Goal: Information Seeking & Learning: Understand process/instructions

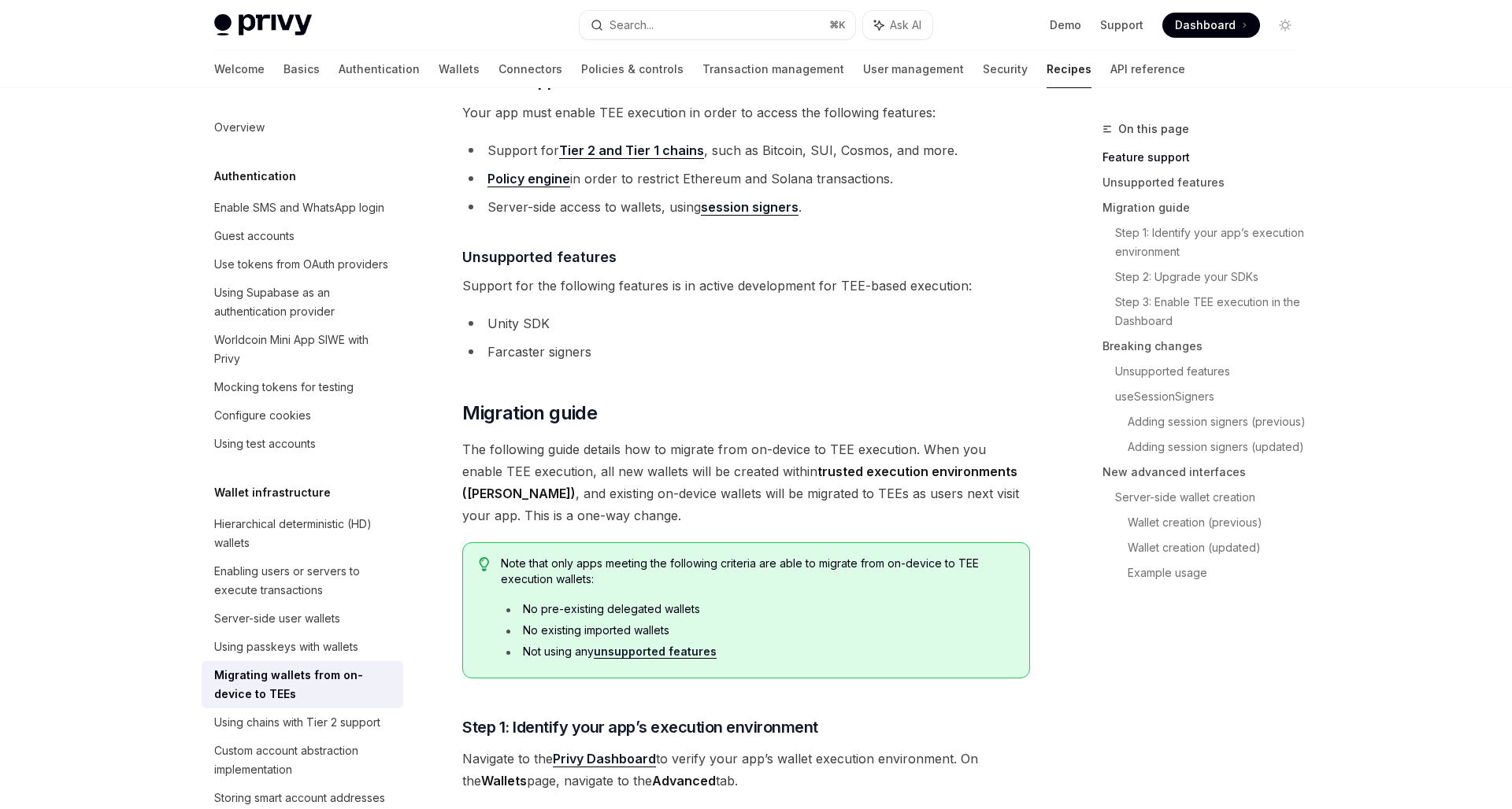
scroll to position [720, 0]
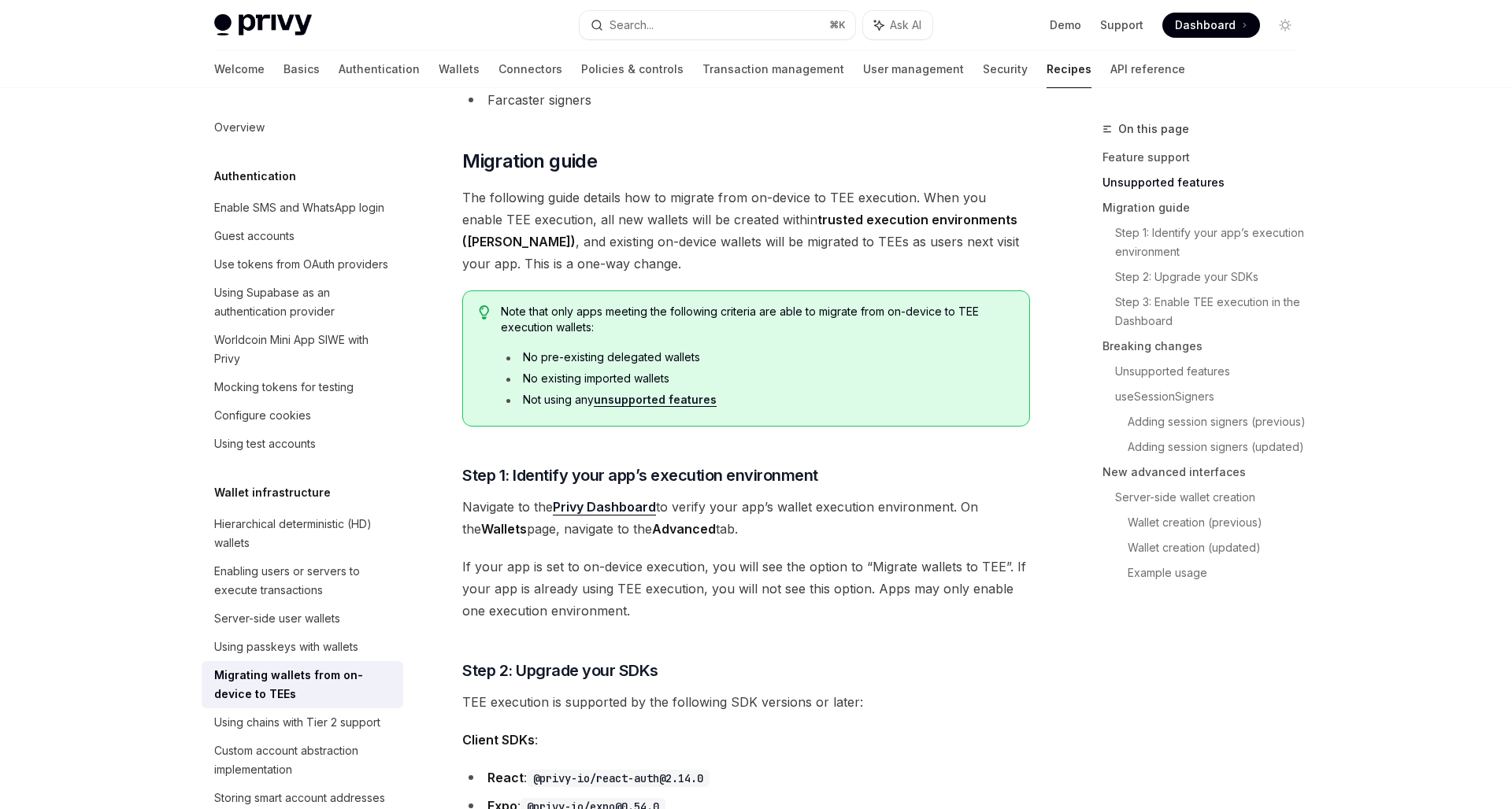
click at [699, 402] on link "unsupported features" at bounding box center [655, 400] width 123 height 15
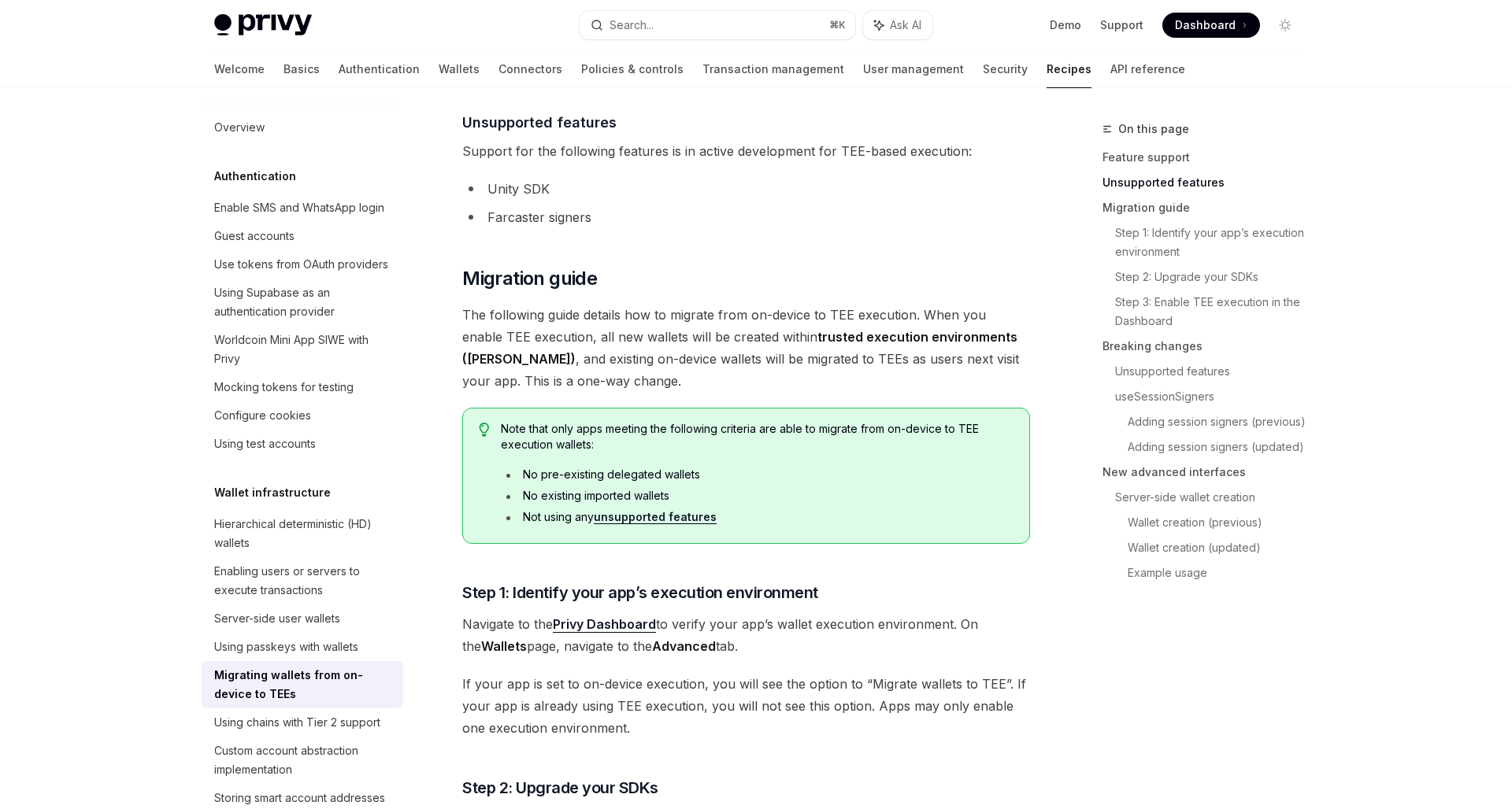
scroll to position [595, 0]
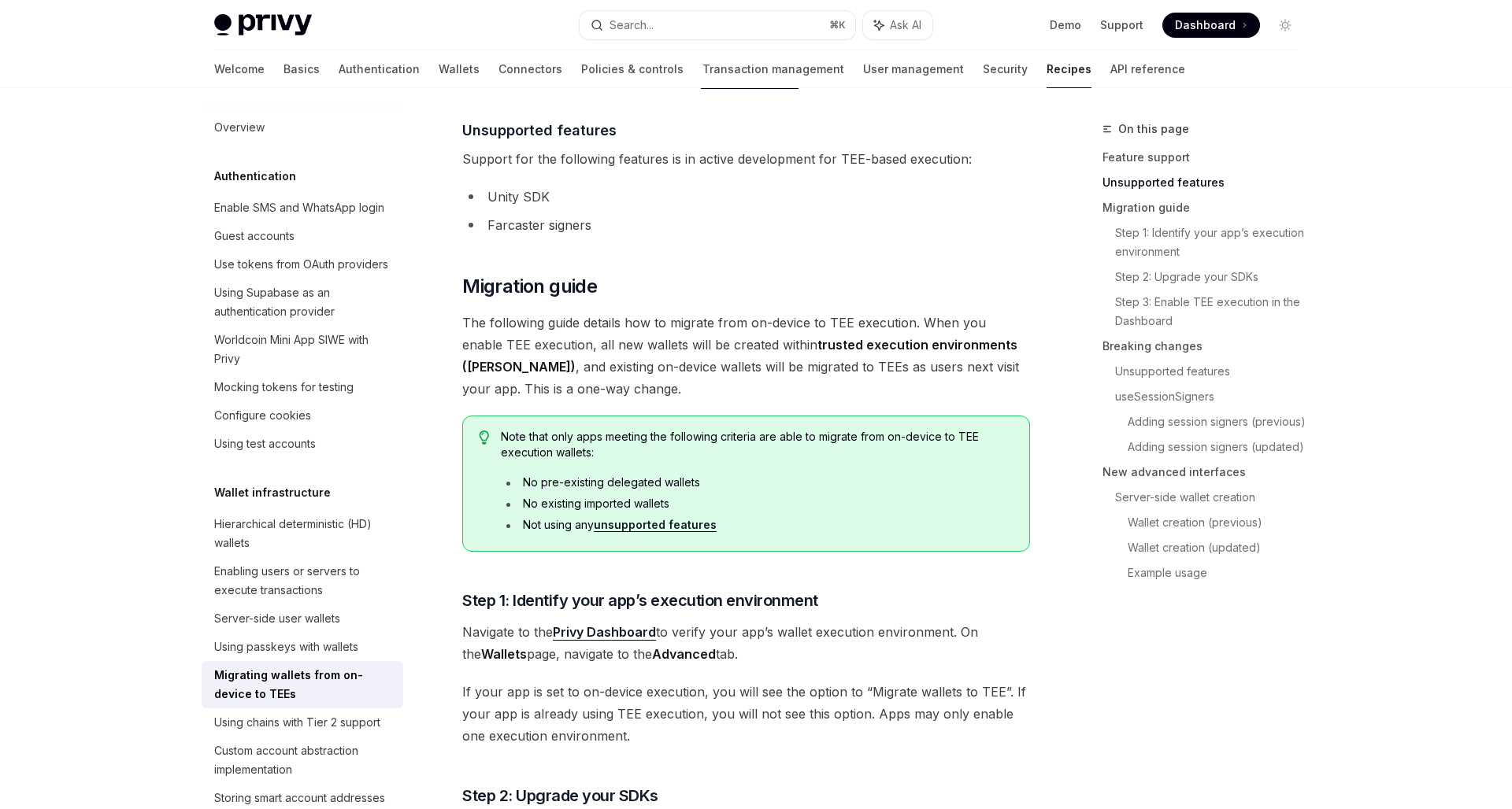
click at [674, 491] on ul "No pre-existing delegated wallets No existing imported wallets Not using any un…" at bounding box center [757, 504] width 513 height 58
click at [678, 485] on li "No pre-existing delegated wallets" at bounding box center [757, 482] width 513 height 15
click at [684, 496] on li "No existing imported wallets" at bounding box center [757, 503] width 513 height 15
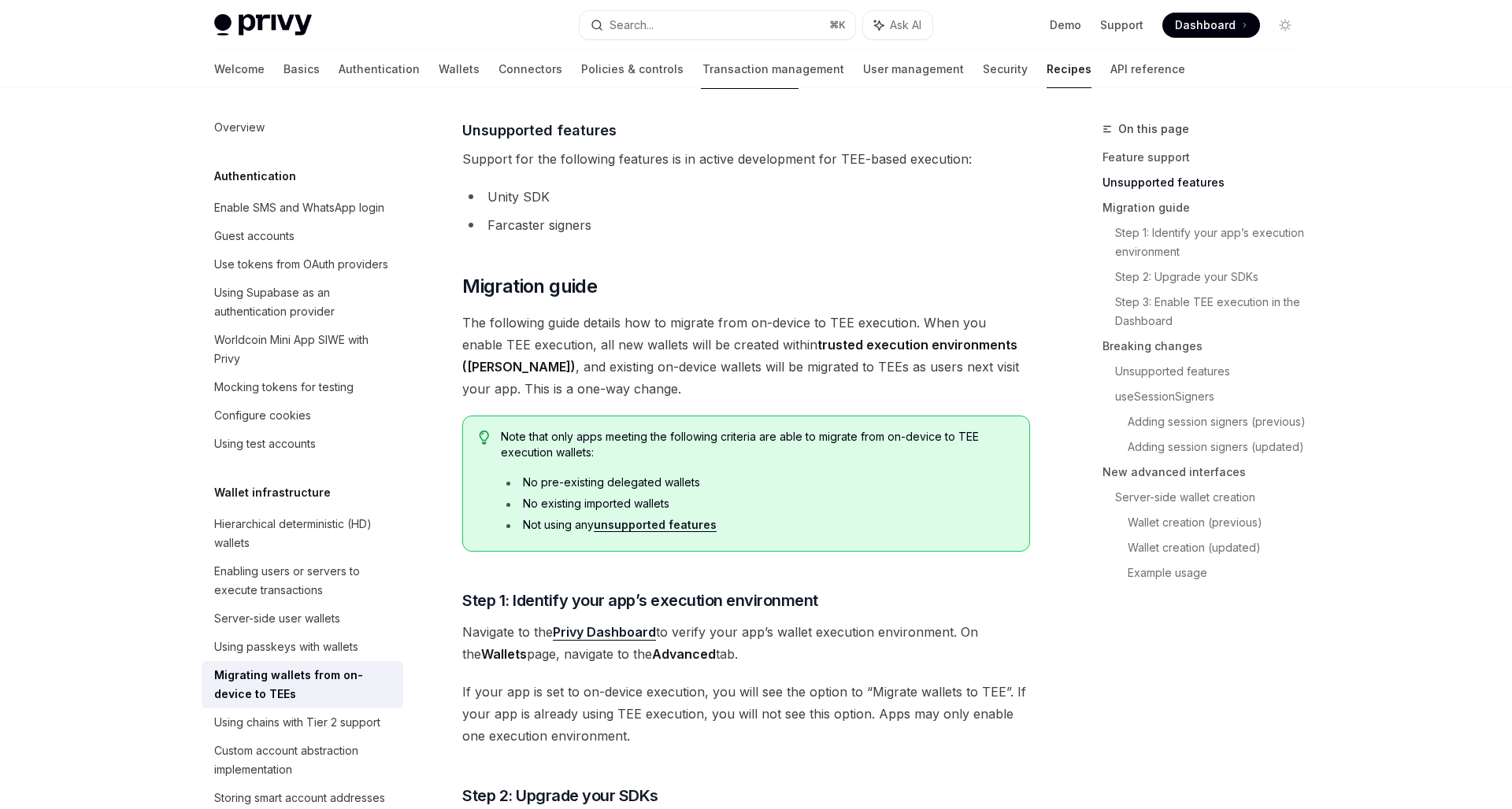
click at [684, 501] on li "No existing imported wallets" at bounding box center [757, 503] width 513 height 15
click at [651, 493] on ul "No pre-existing delegated wallets No existing imported wallets Not using any un…" at bounding box center [757, 504] width 513 height 58
click at [648, 504] on li "No existing imported wallets" at bounding box center [757, 503] width 513 height 15
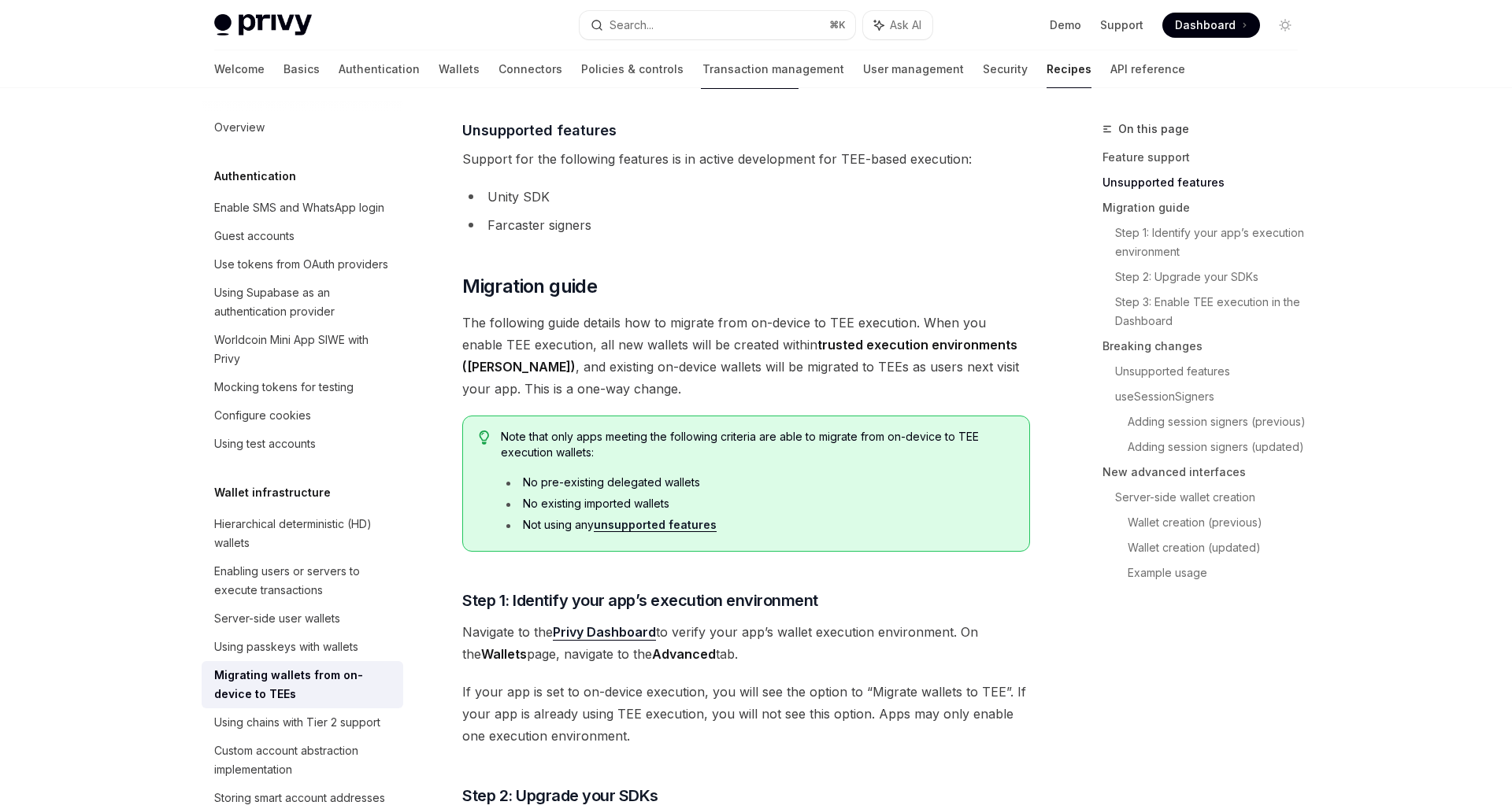
click at [720, 483] on li "No pre-existing delegated wallets" at bounding box center [757, 482] width 513 height 15
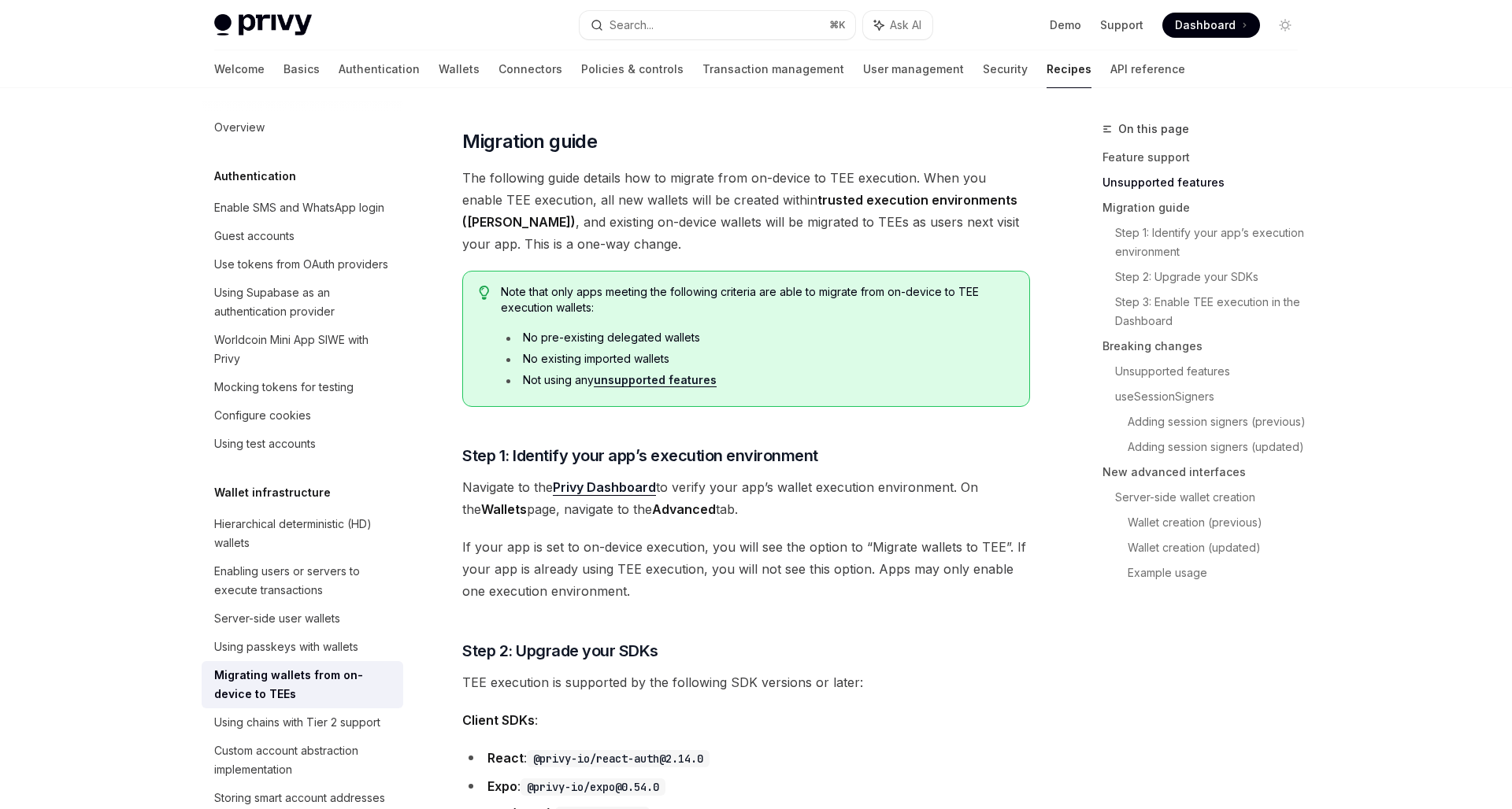
scroll to position [761, 0]
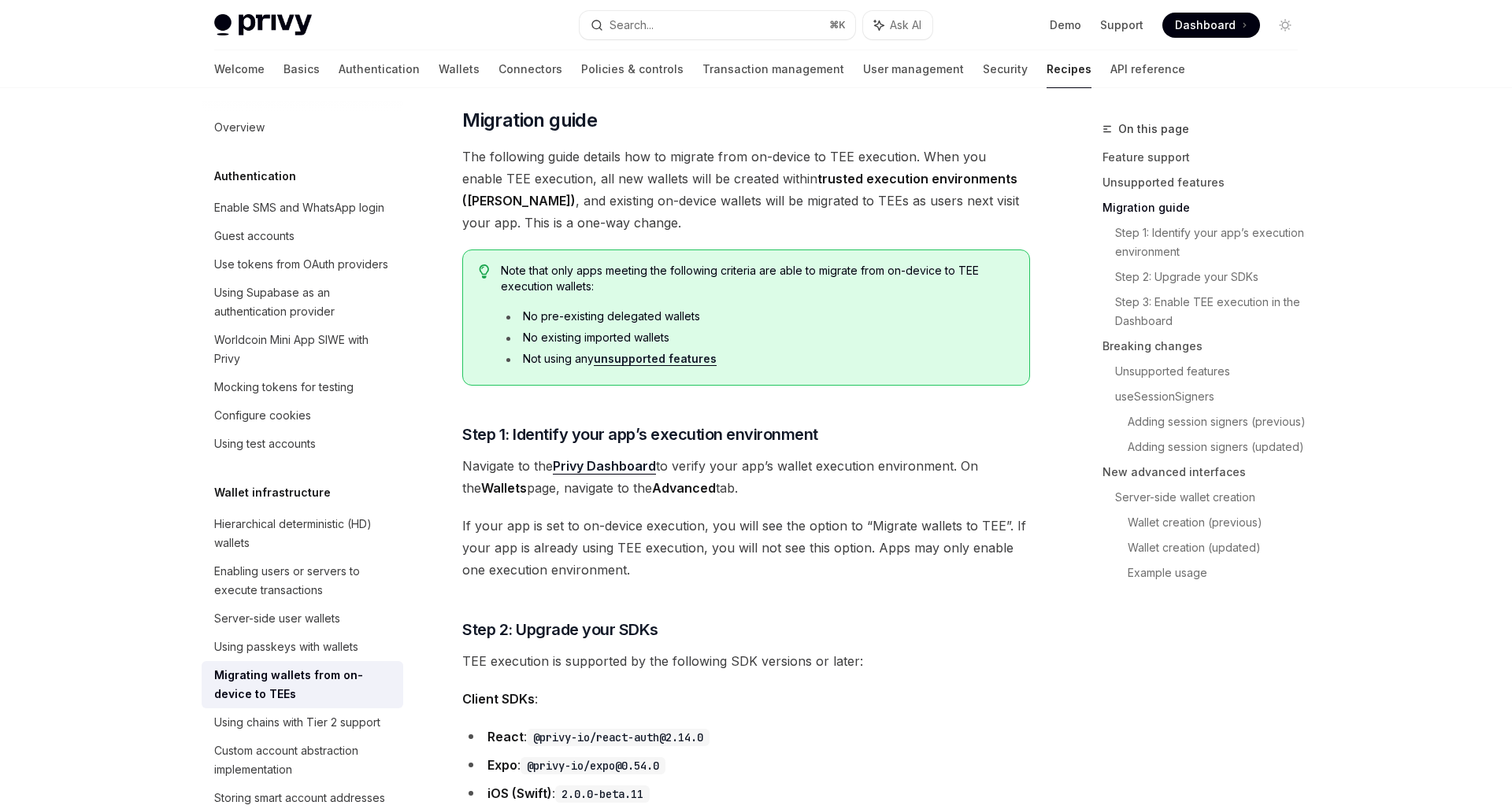
click at [627, 357] on link "unsupported features" at bounding box center [655, 359] width 123 height 15
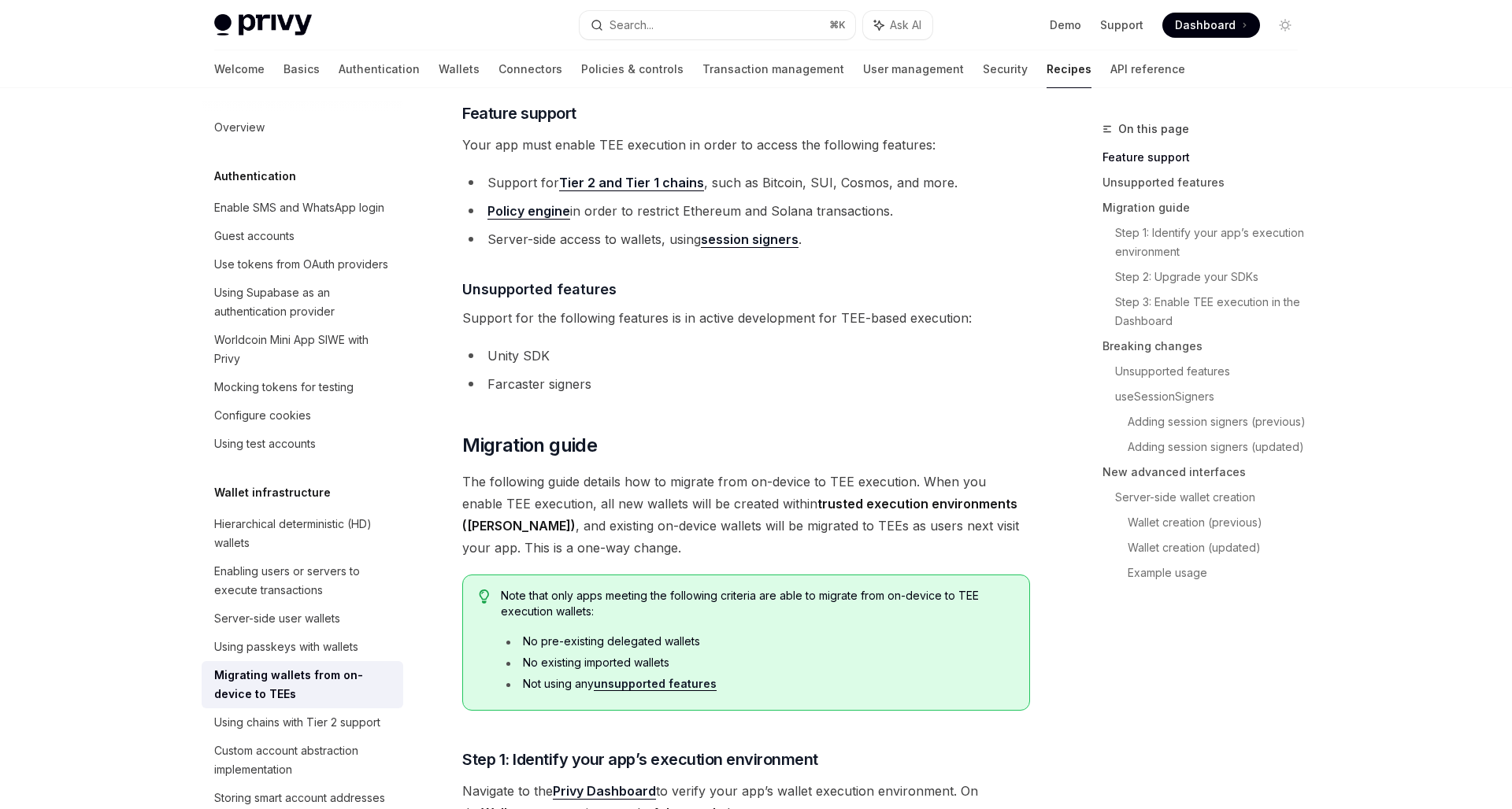
scroll to position [432, 0]
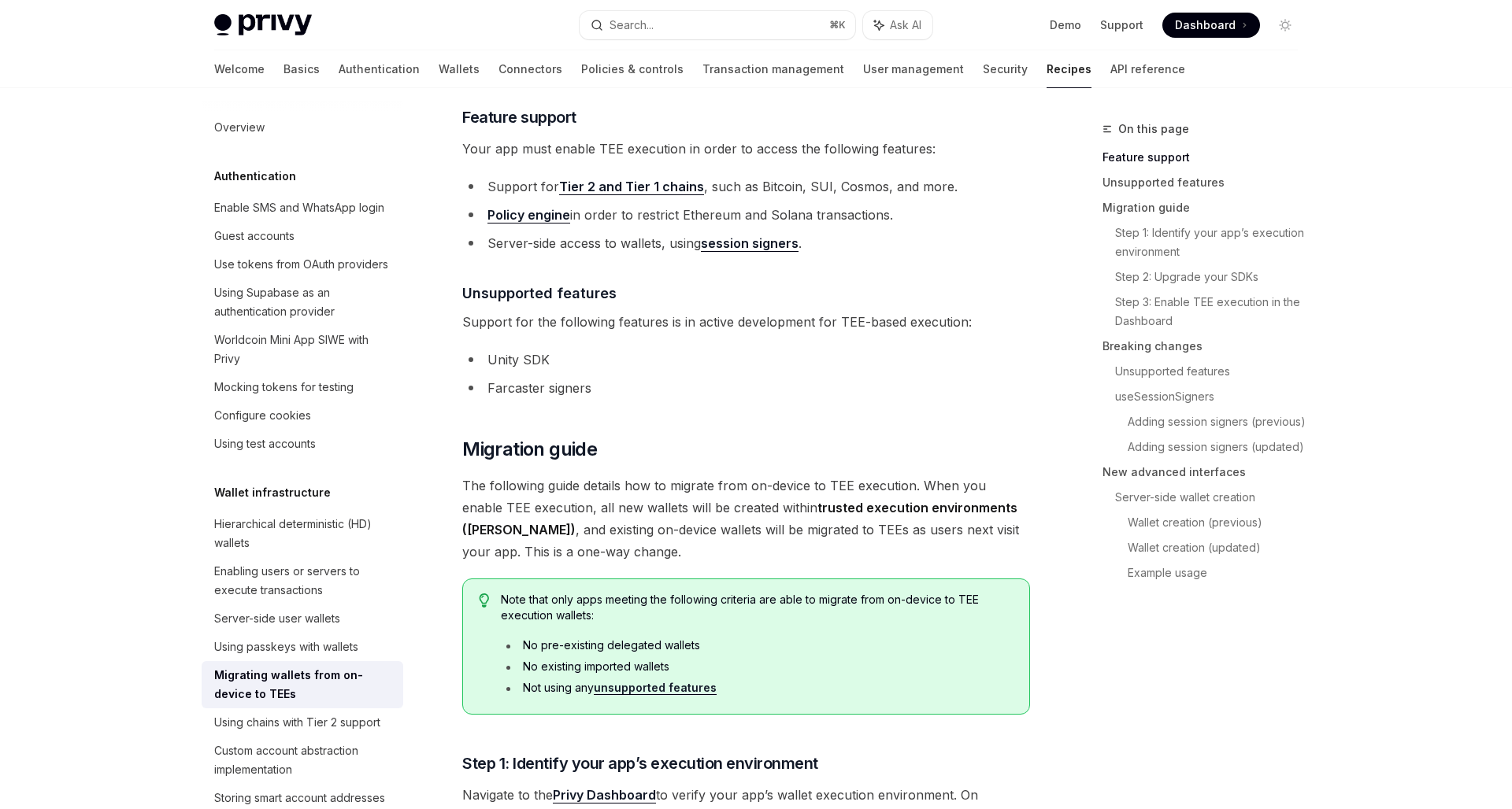
click at [649, 392] on li "Farcaster signers" at bounding box center [746, 387] width 568 height 22
click at [623, 387] on li "Farcaster signers" at bounding box center [746, 387] width 568 height 22
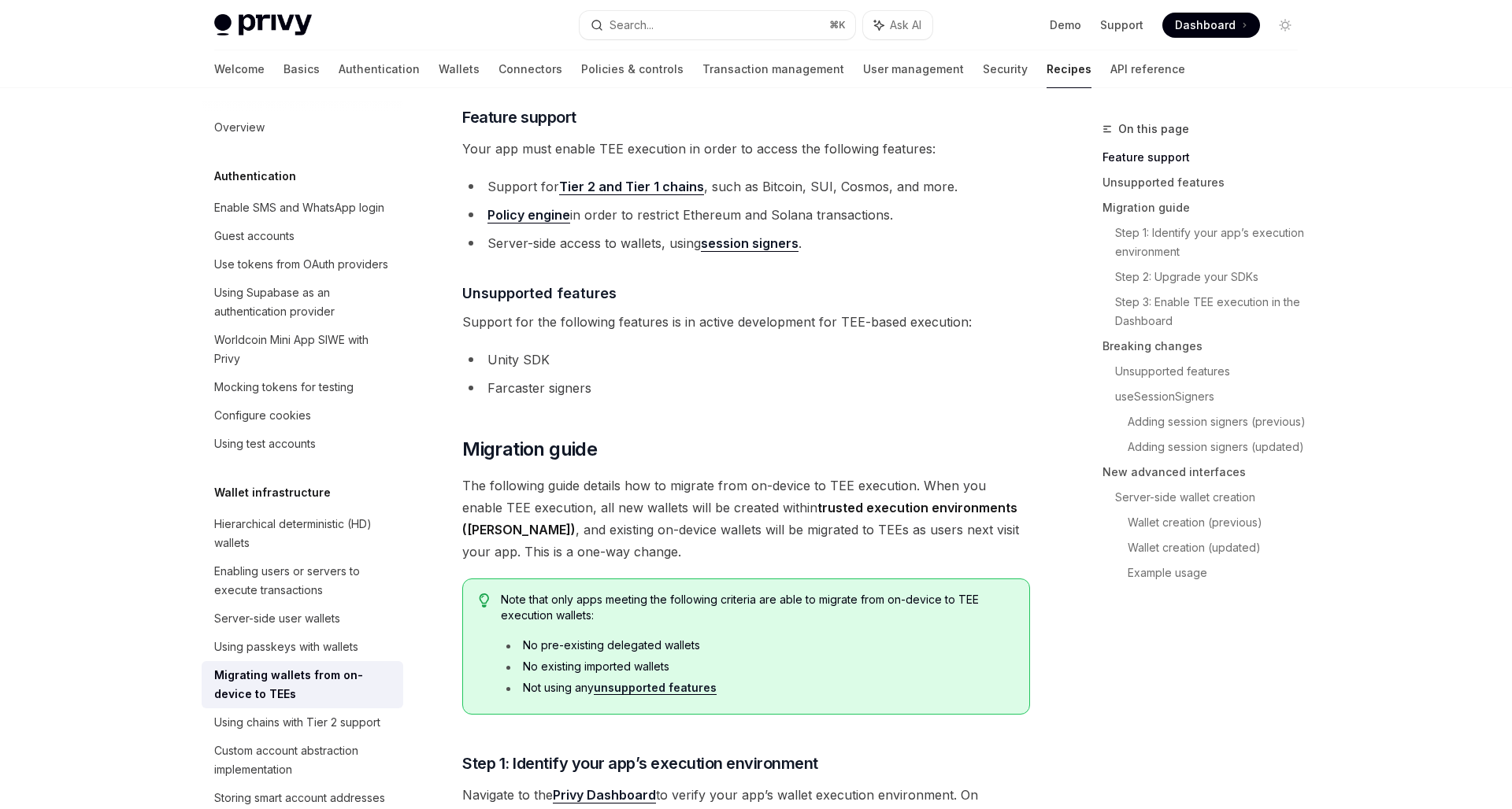
click at [552, 386] on li "Farcaster signers" at bounding box center [746, 387] width 568 height 22
click at [540, 348] on li "Unity SDK" at bounding box center [746, 359] width 568 height 22
click at [640, 356] on li "Unity SDK" at bounding box center [746, 359] width 568 height 22
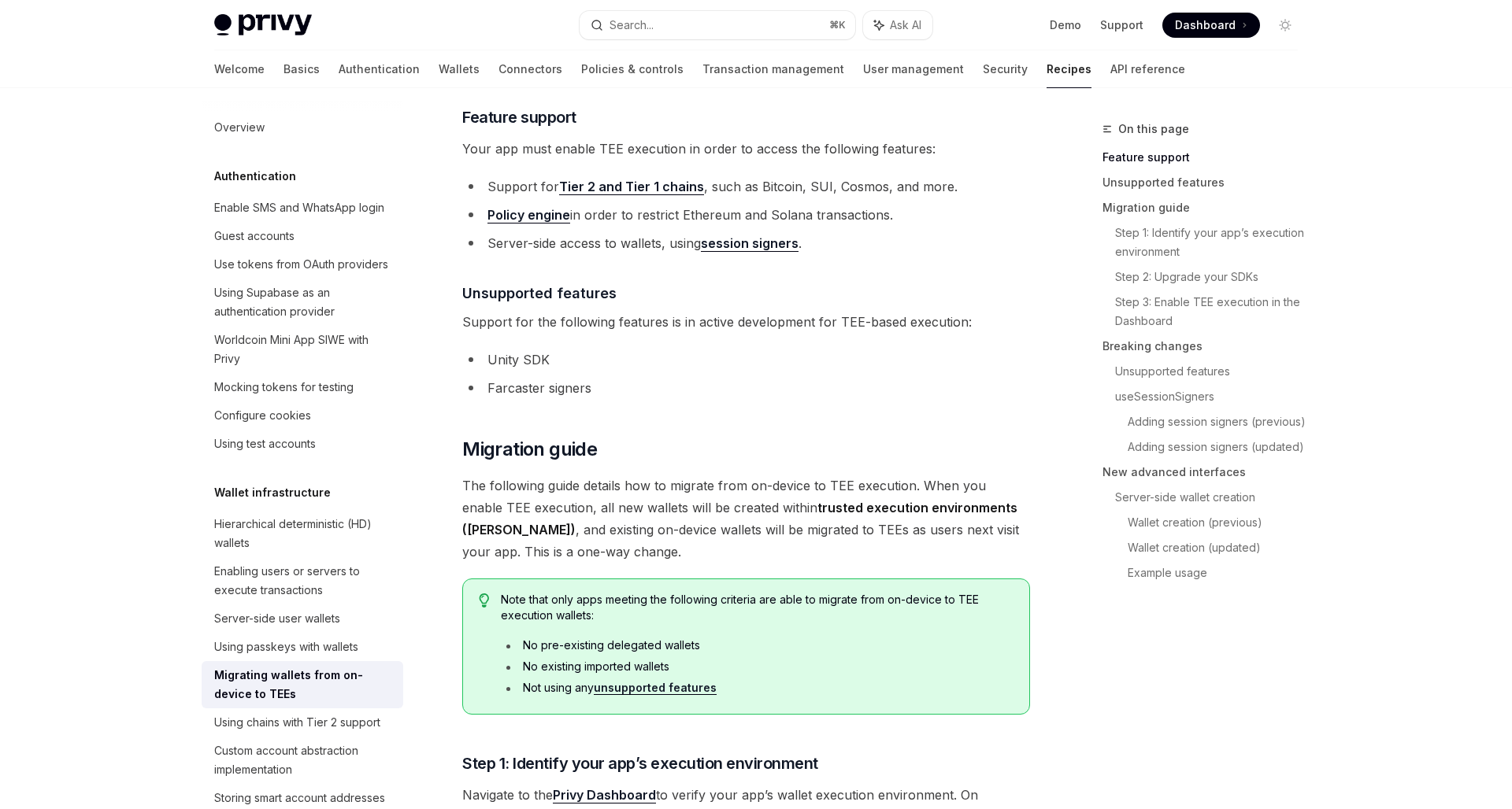
click at [629, 330] on span "Support for the following features is in active development for TEE-based execu…" at bounding box center [746, 322] width 568 height 22
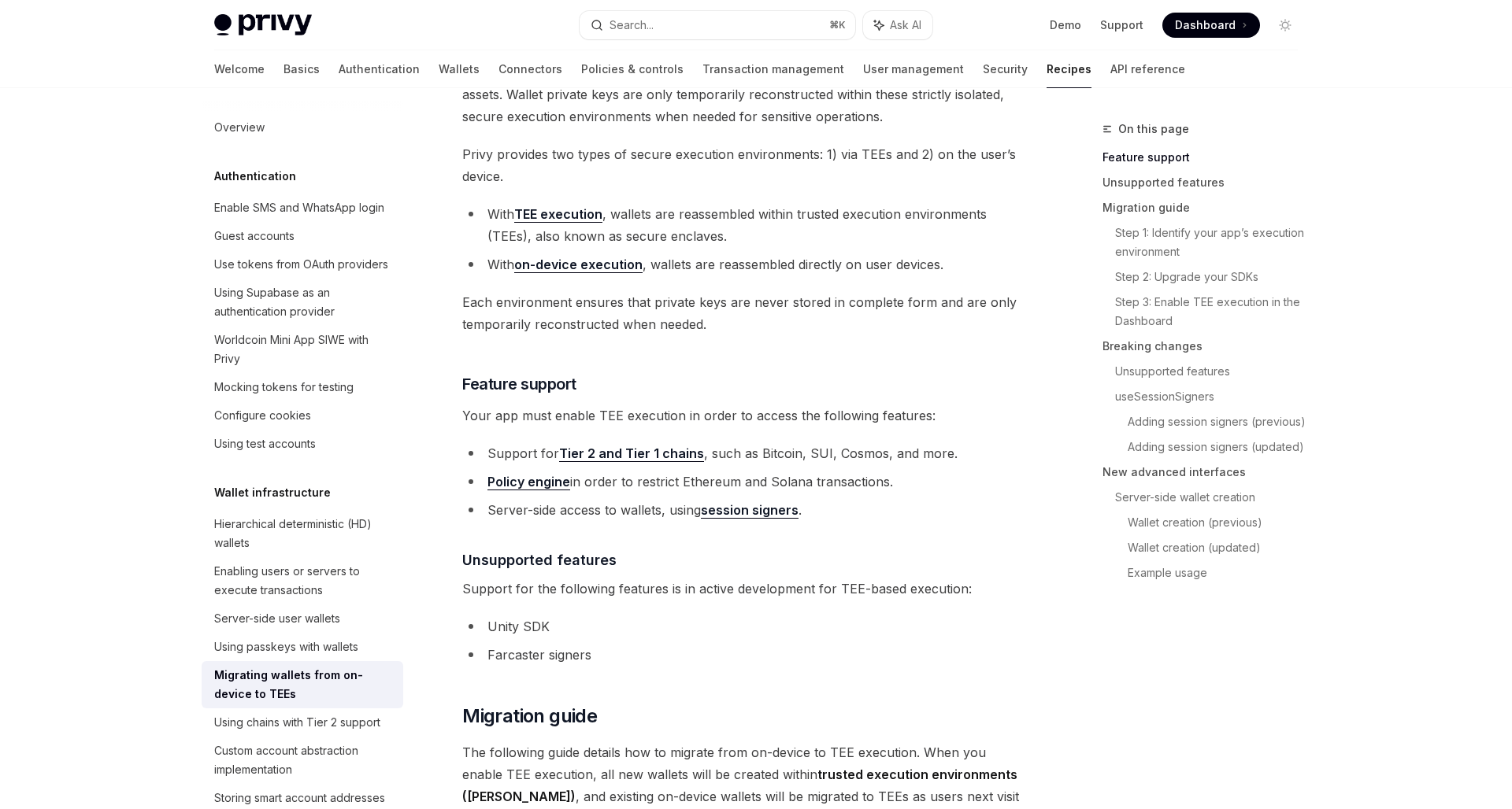
scroll to position [0, 0]
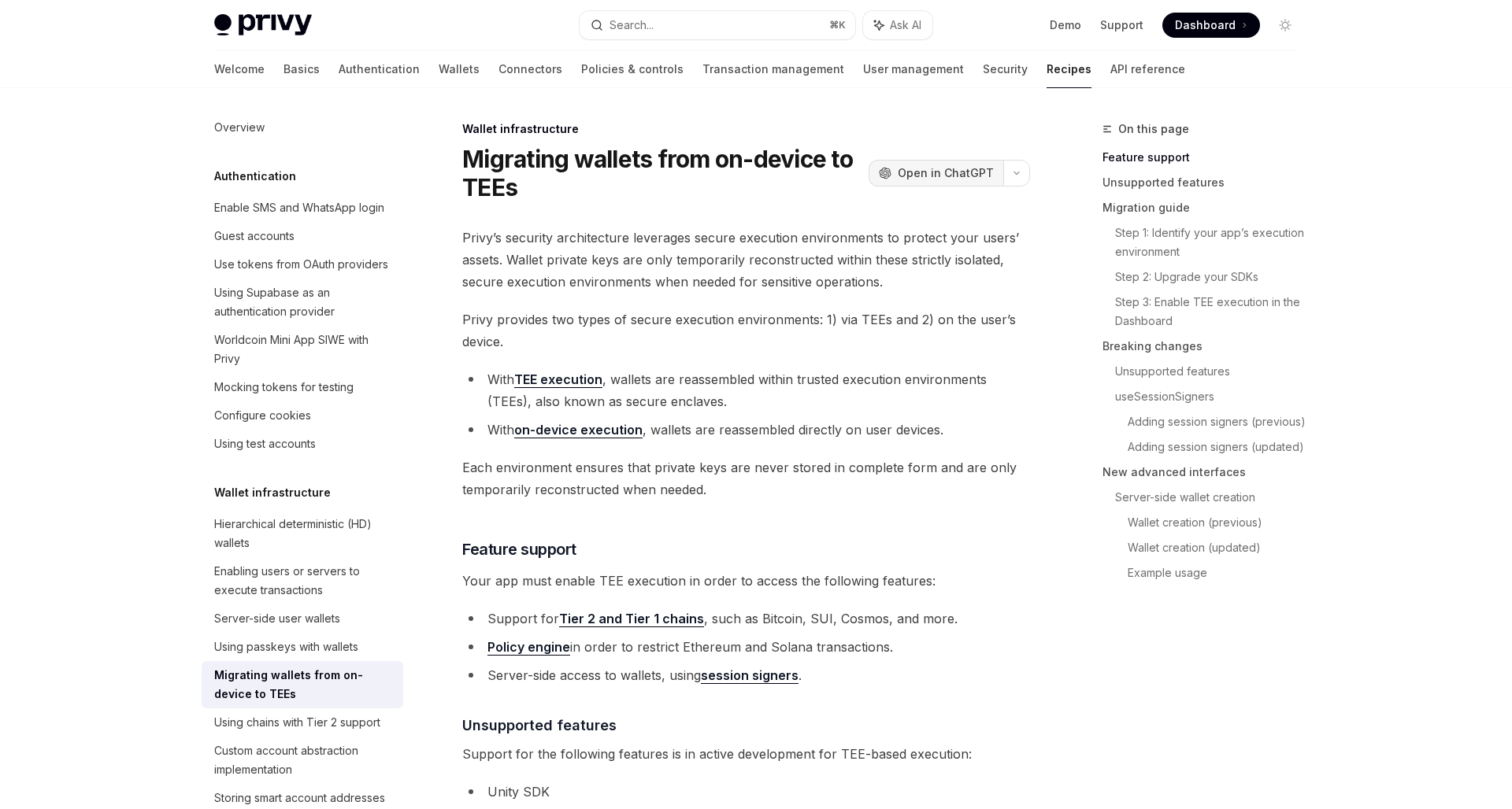
click at [908, 170] on span "Open in ChatGPT" at bounding box center [945, 172] width 96 height 15
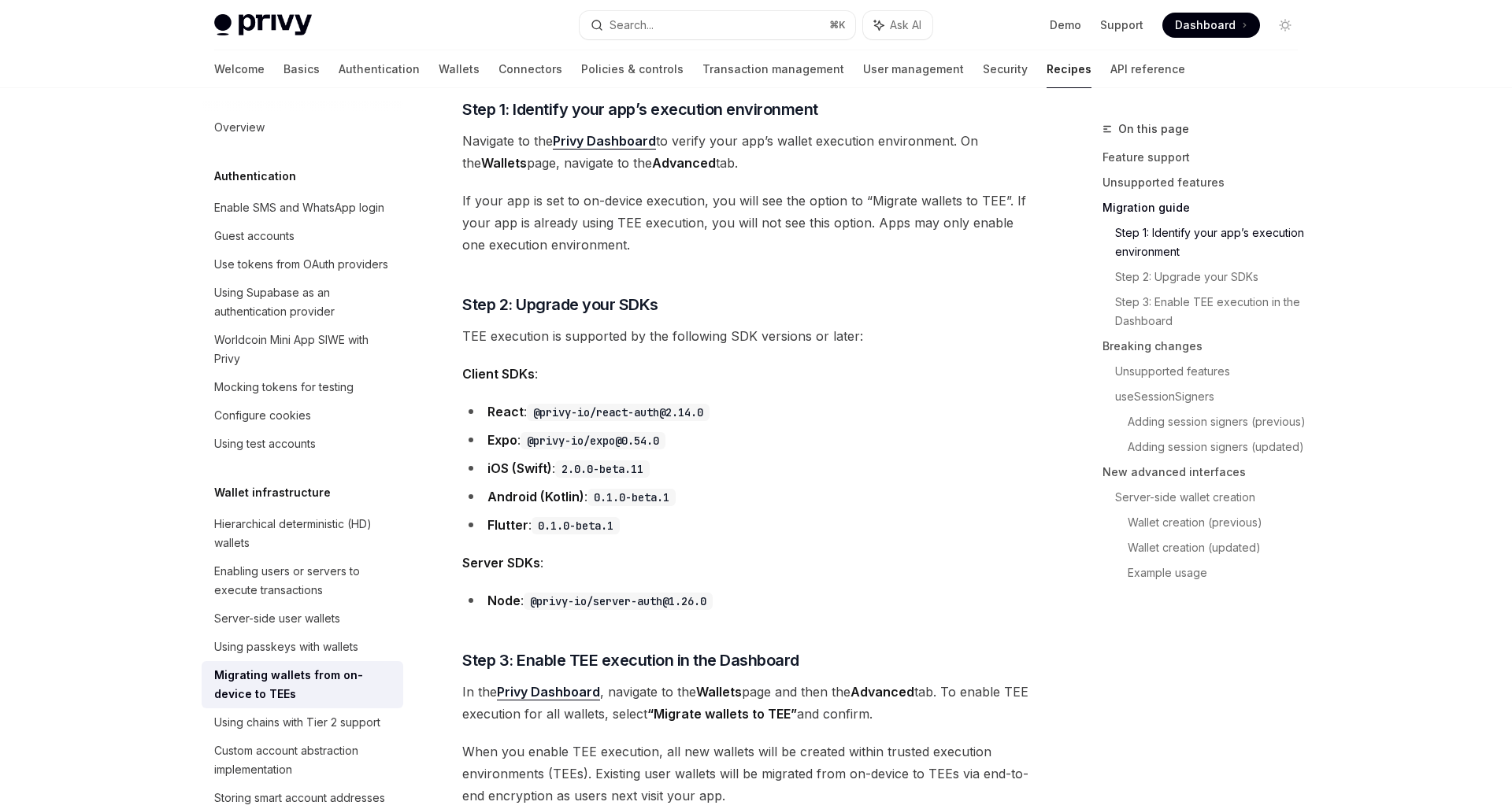
scroll to position [1101, 0]
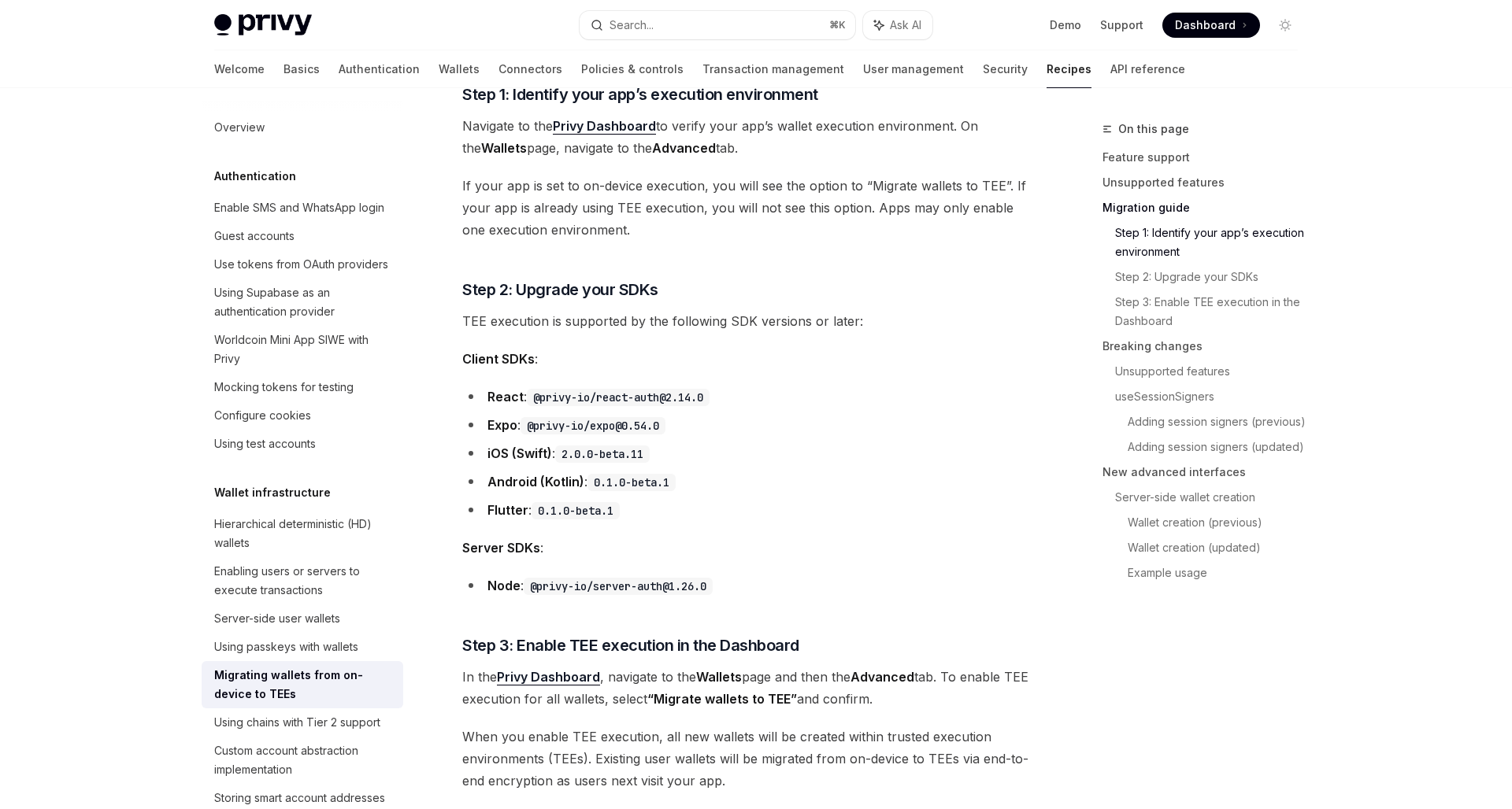
click at [829, 455] on li "iOS (Swift) : 2.0.0-beta.11" at bounding box center [746, 453] width 568 height 22
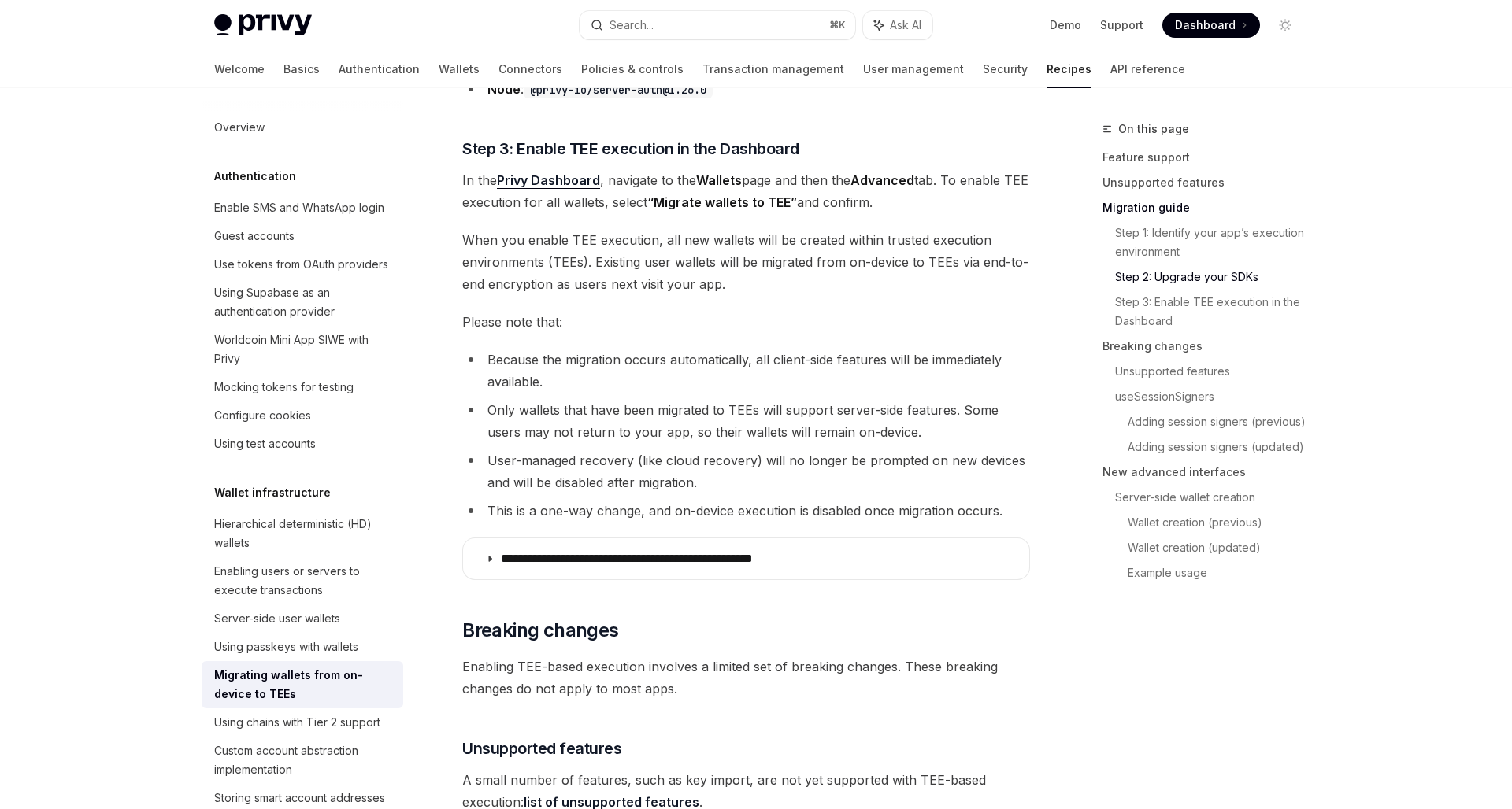
scroll to position [1628, 0]
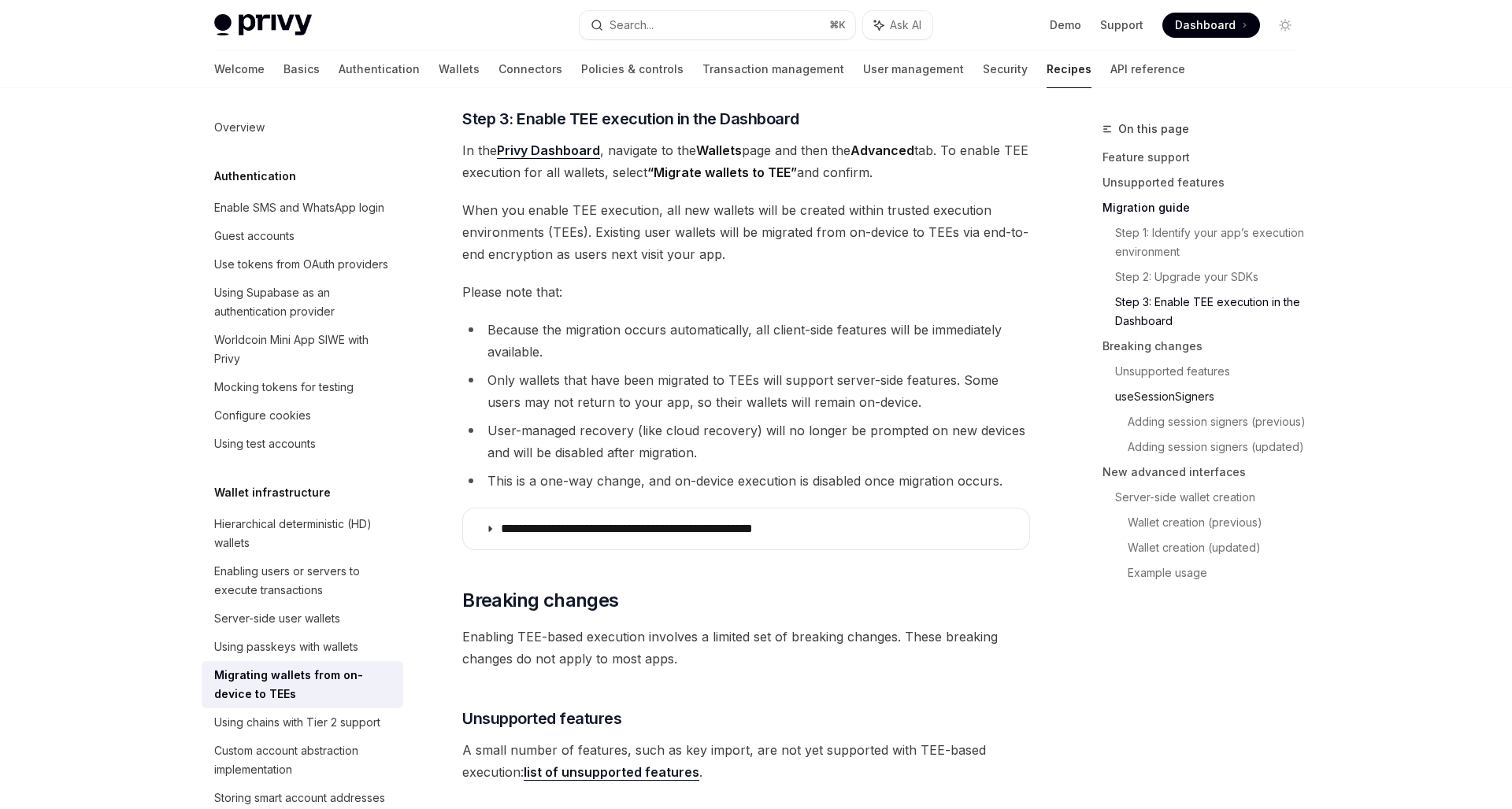
click at [1148, 394] on link "useSessionSigners" at bounding box center [1212, 396] width 195 height 25
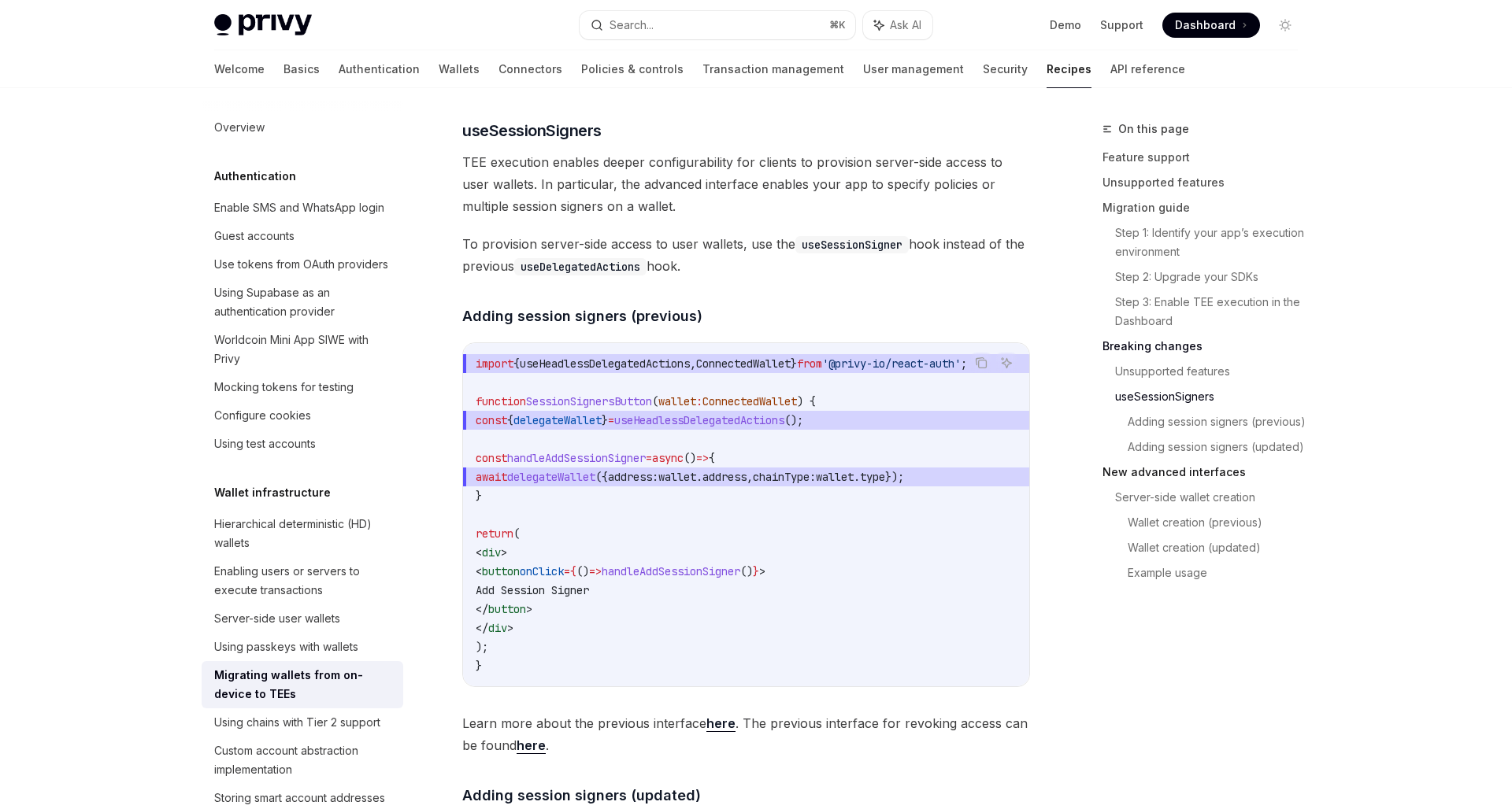
click at [1155, 467] on link "New advanced interfaces" at bounding box center [1206, 472] width 208 height 25
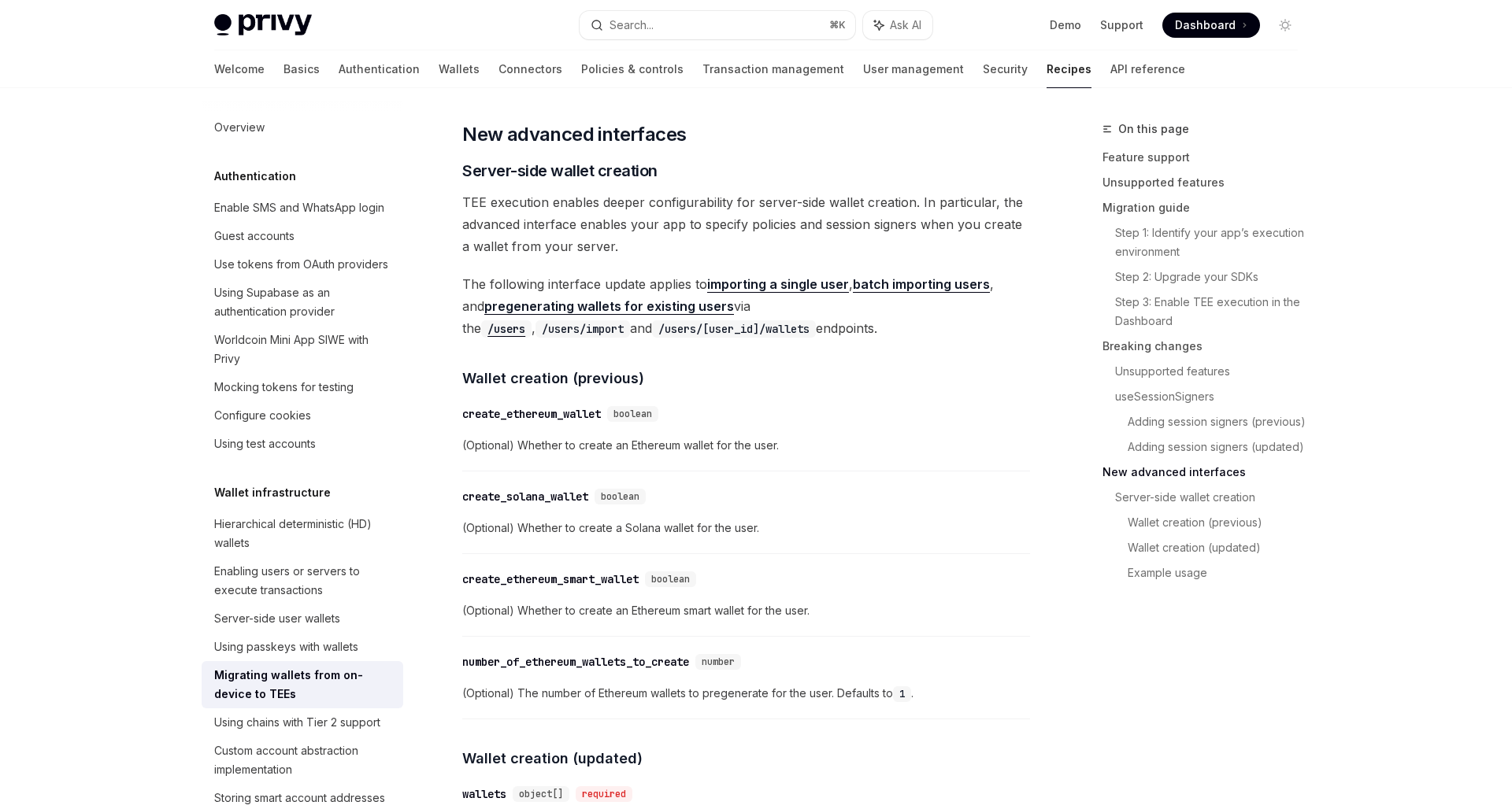
scroll to position [3691, 0]
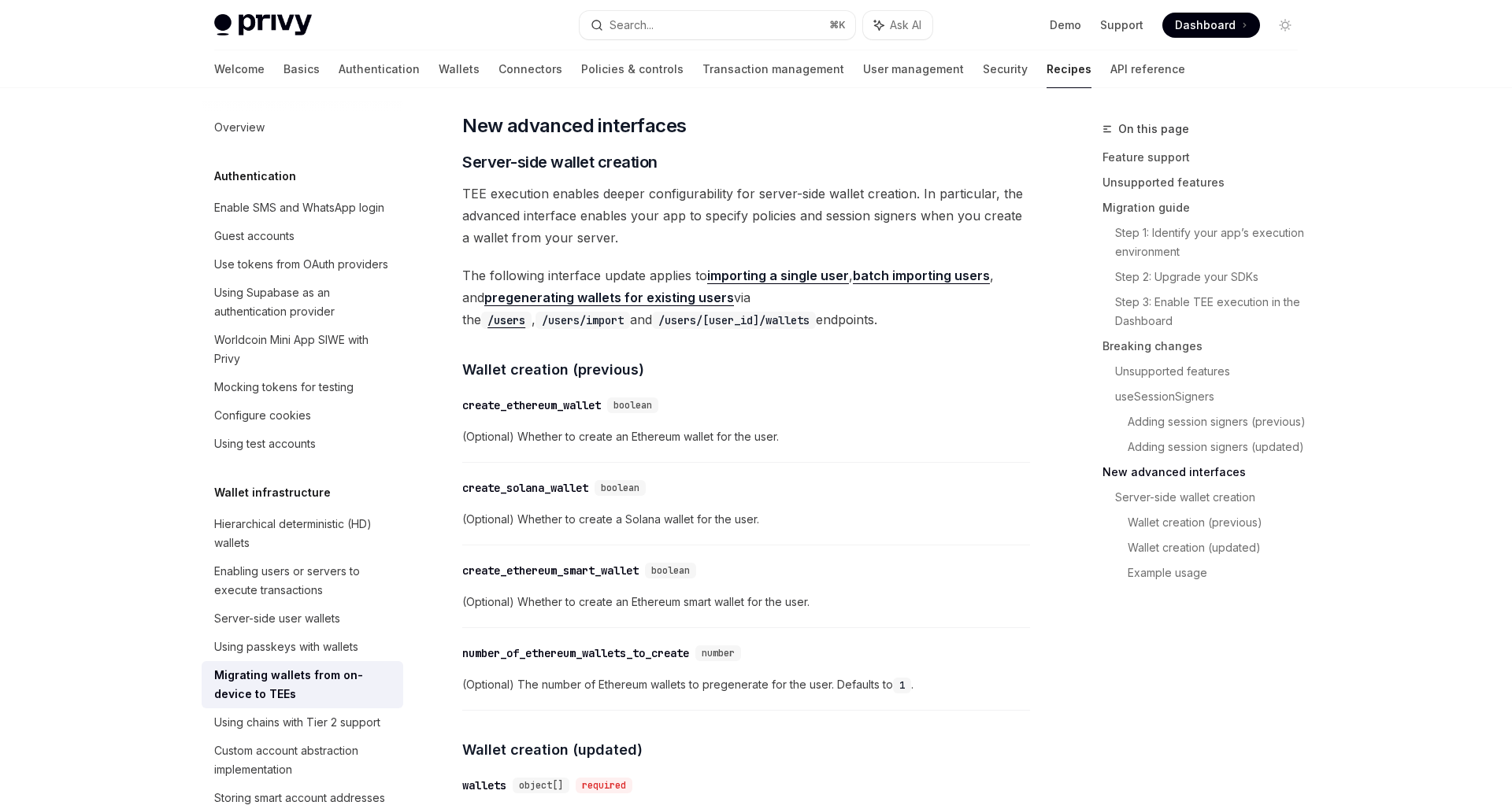
click at [843, 520] on span "(Optional) Whether to create a Solana wallet for the user." at bounding box center [746, 519] width 568 height 19
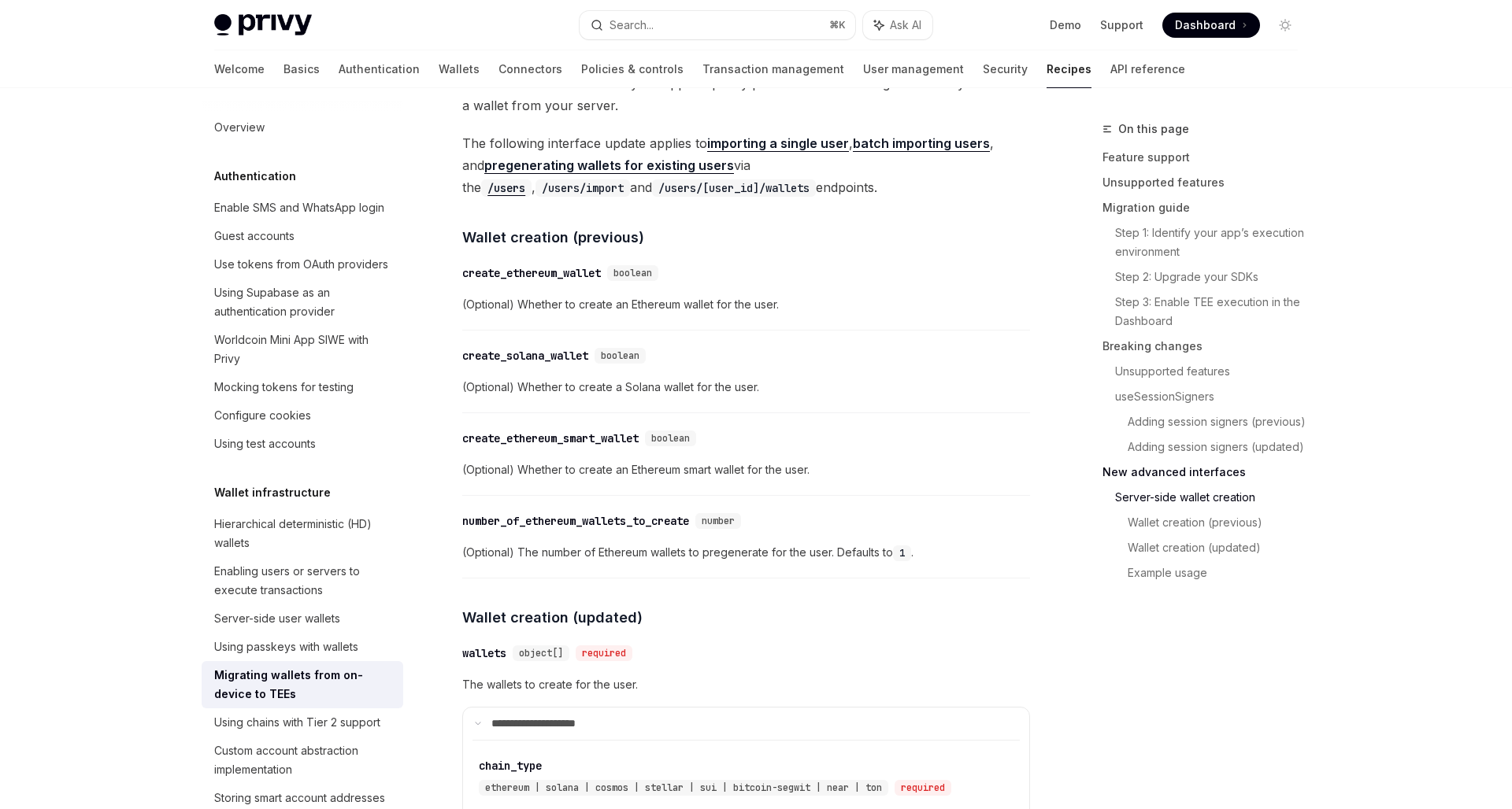
scroll to position [3875, 0]
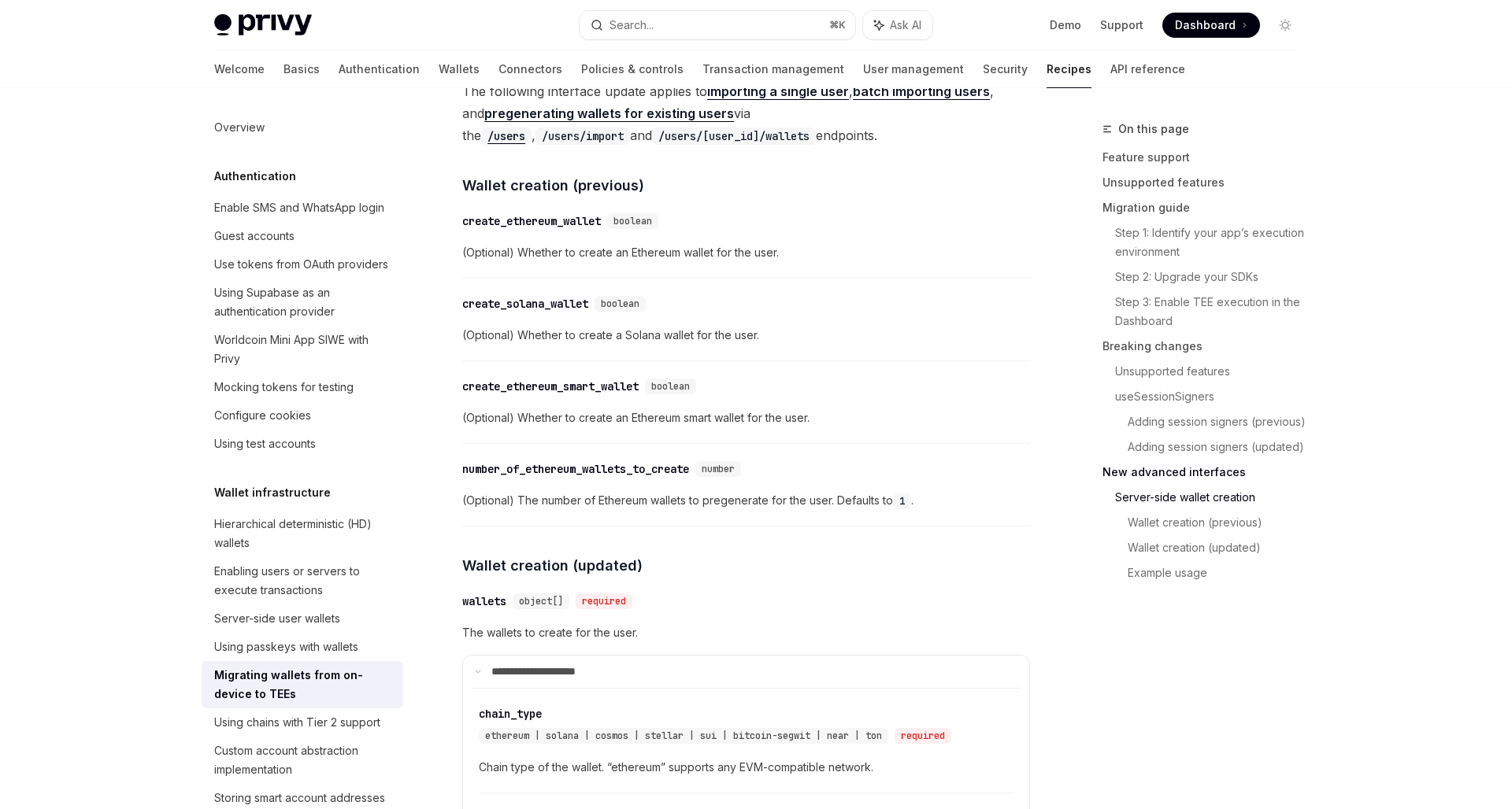
click at [810, 526] on div "​ number_of_ethereum_wallets_to_create number (Optional) The number of Ethereum…" at bounding box center [746, 489] width 568 height 75
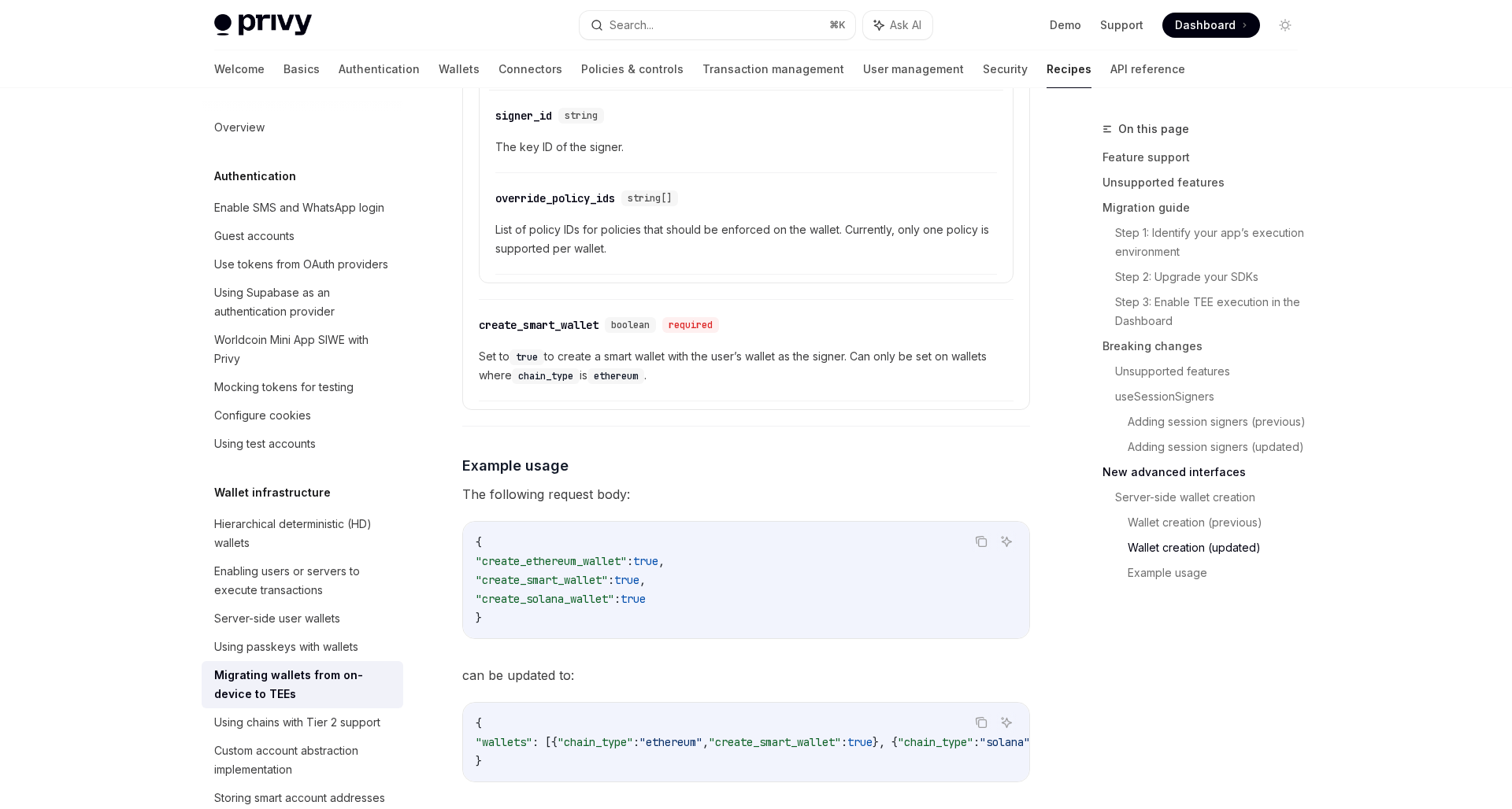
scroll to position [4865, 0]
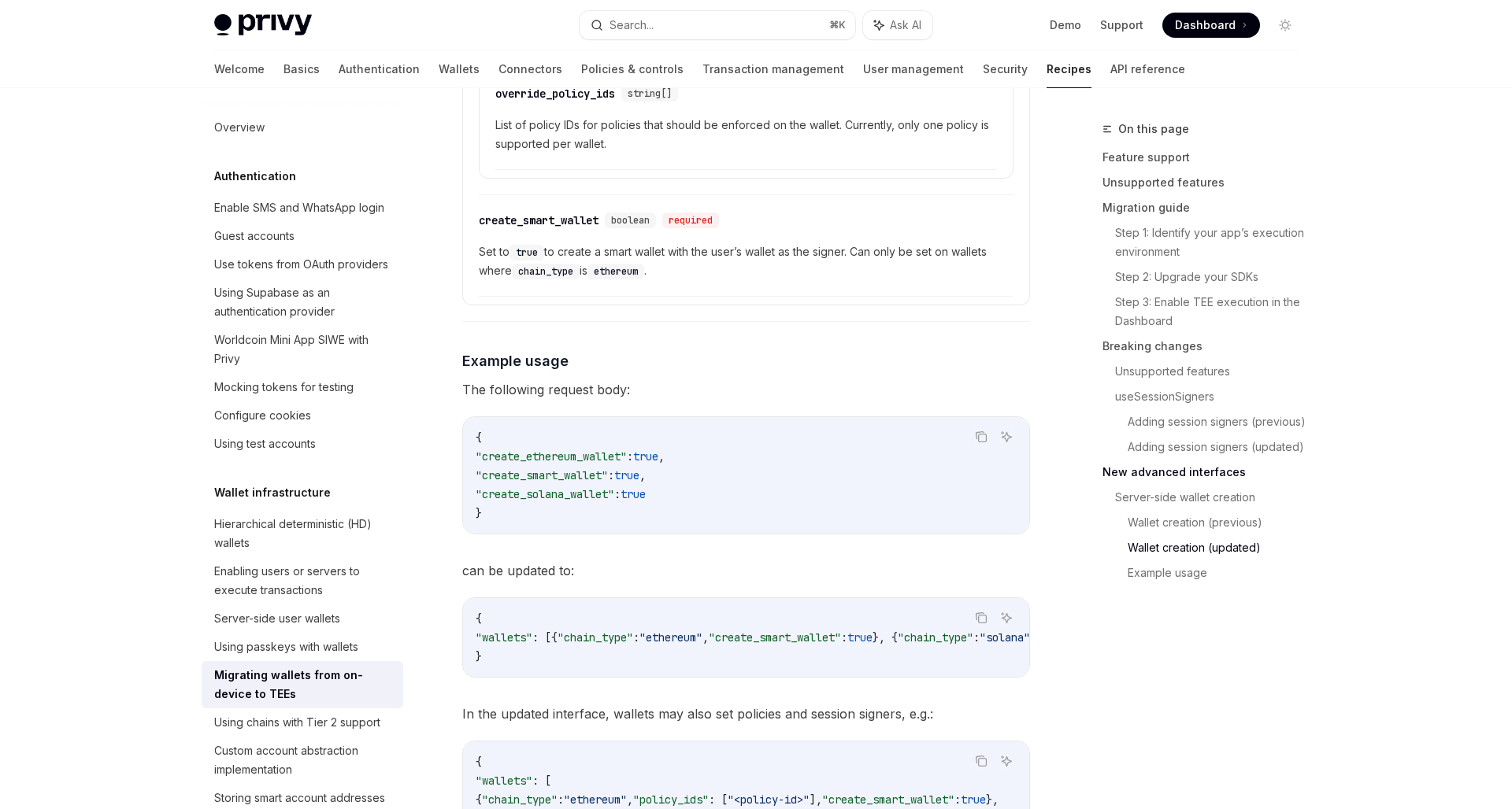
click at [810, 529] on div "{ "create_ethereum_wallet" : true , "create_smart_wallet" : true , "create_sola…" at bounding box center [746, 475] width 566 height 116
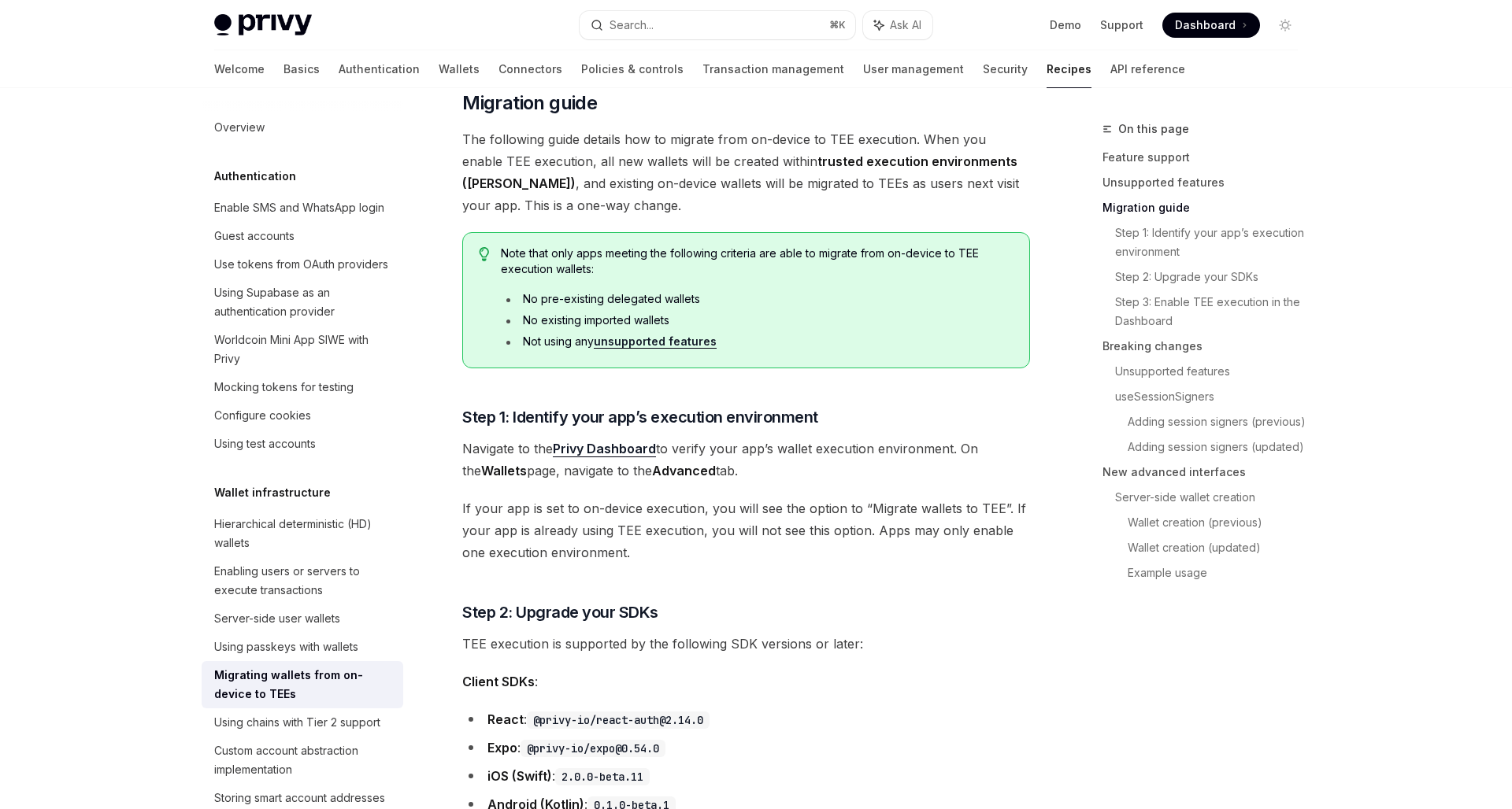
scroll to position [769, 0]
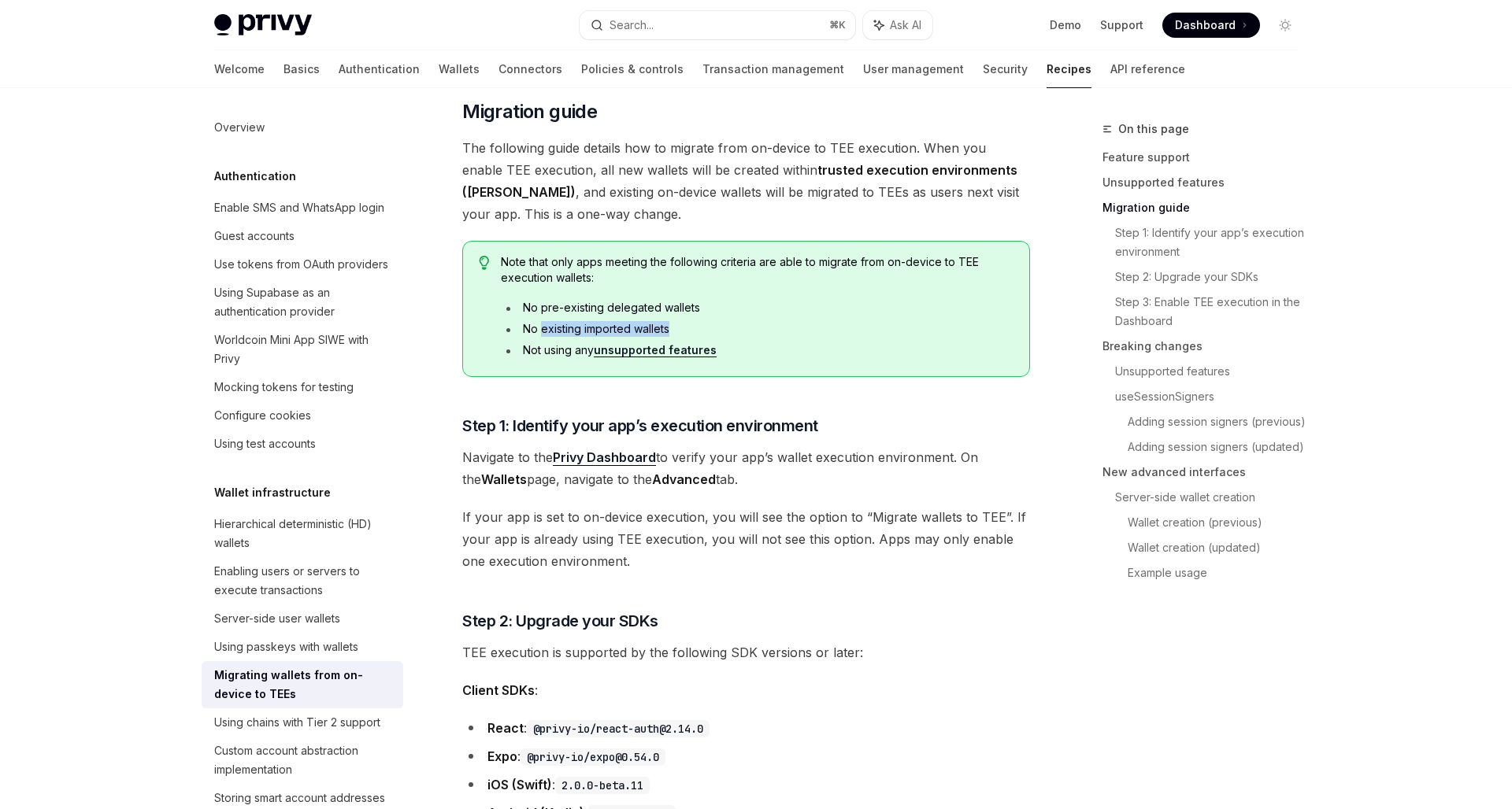
drag, startPoint x: 674, startPoint y: 326, endPoint x: 541, endPoint y: 327, distance: 133.0
click at [541, 327] on li "No existing imported wallets" at bounding box center [757, 328] width 513 height 15
copy li "existing imported wallets"
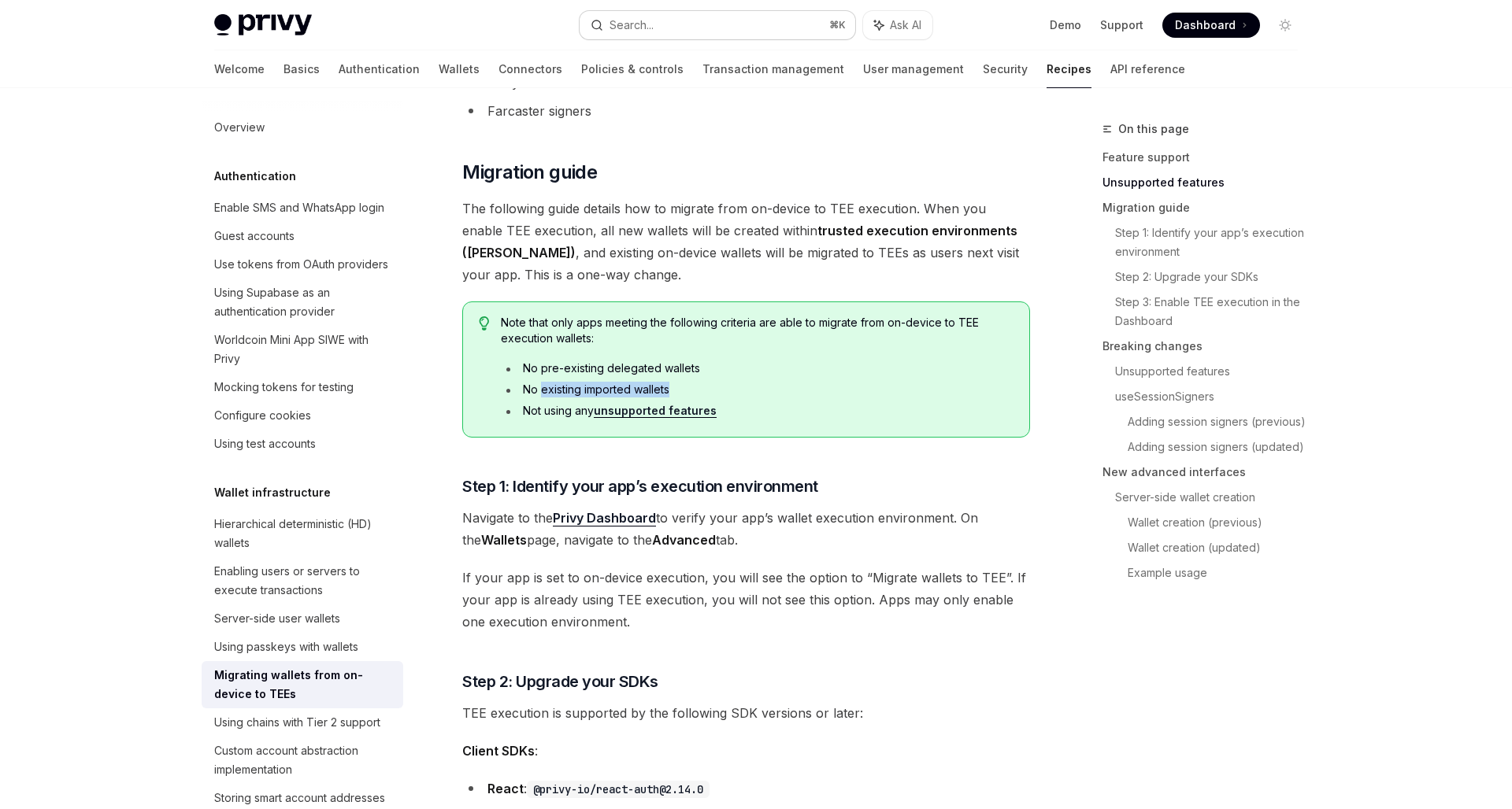
click at [692, 17] on button "Search... ⌘ K" at bounding box center [717, 25] width 276 height 28
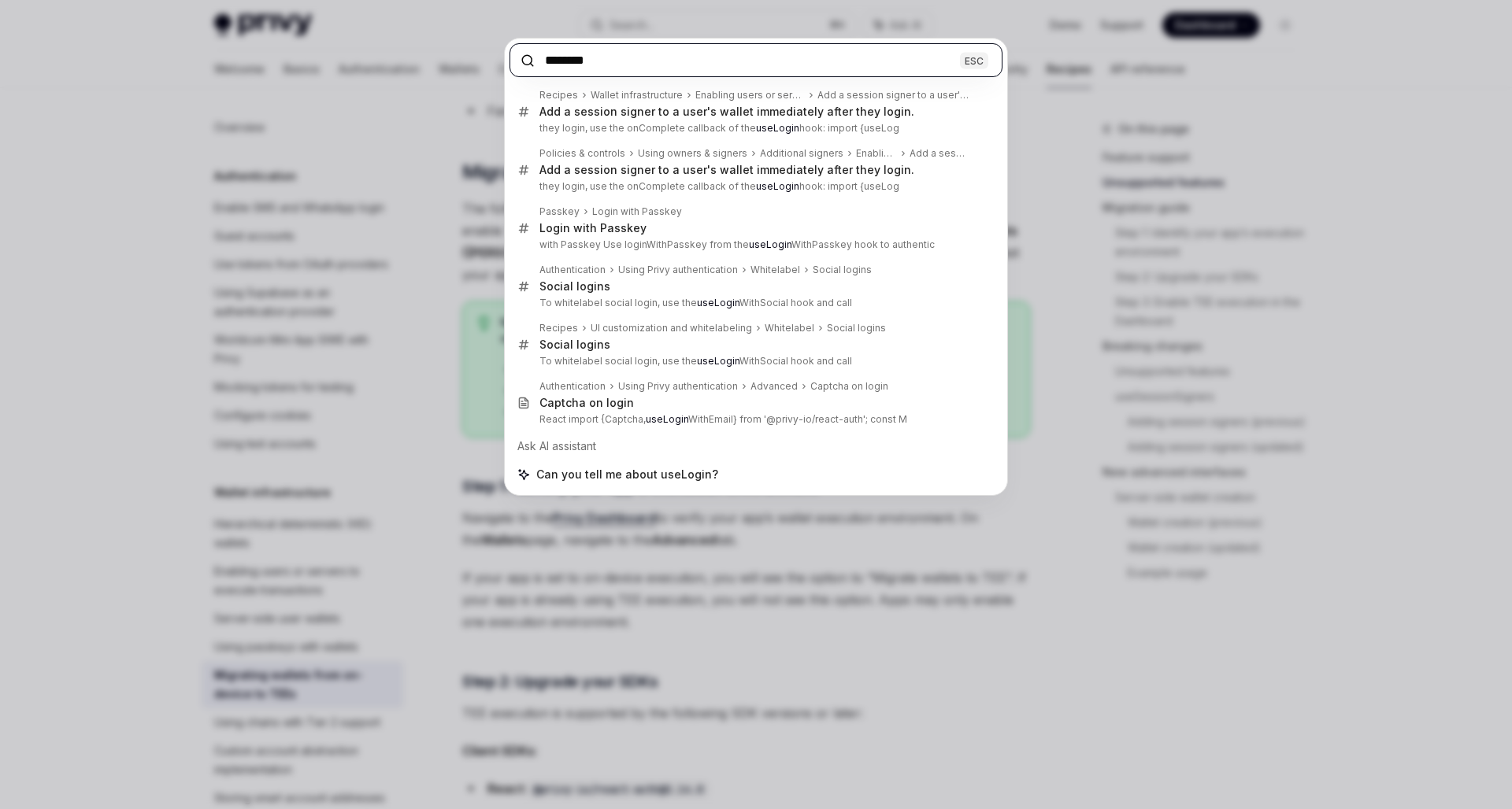
click at [581, 59] on input "********" at bounding box center [756, 61] width 493 height 34
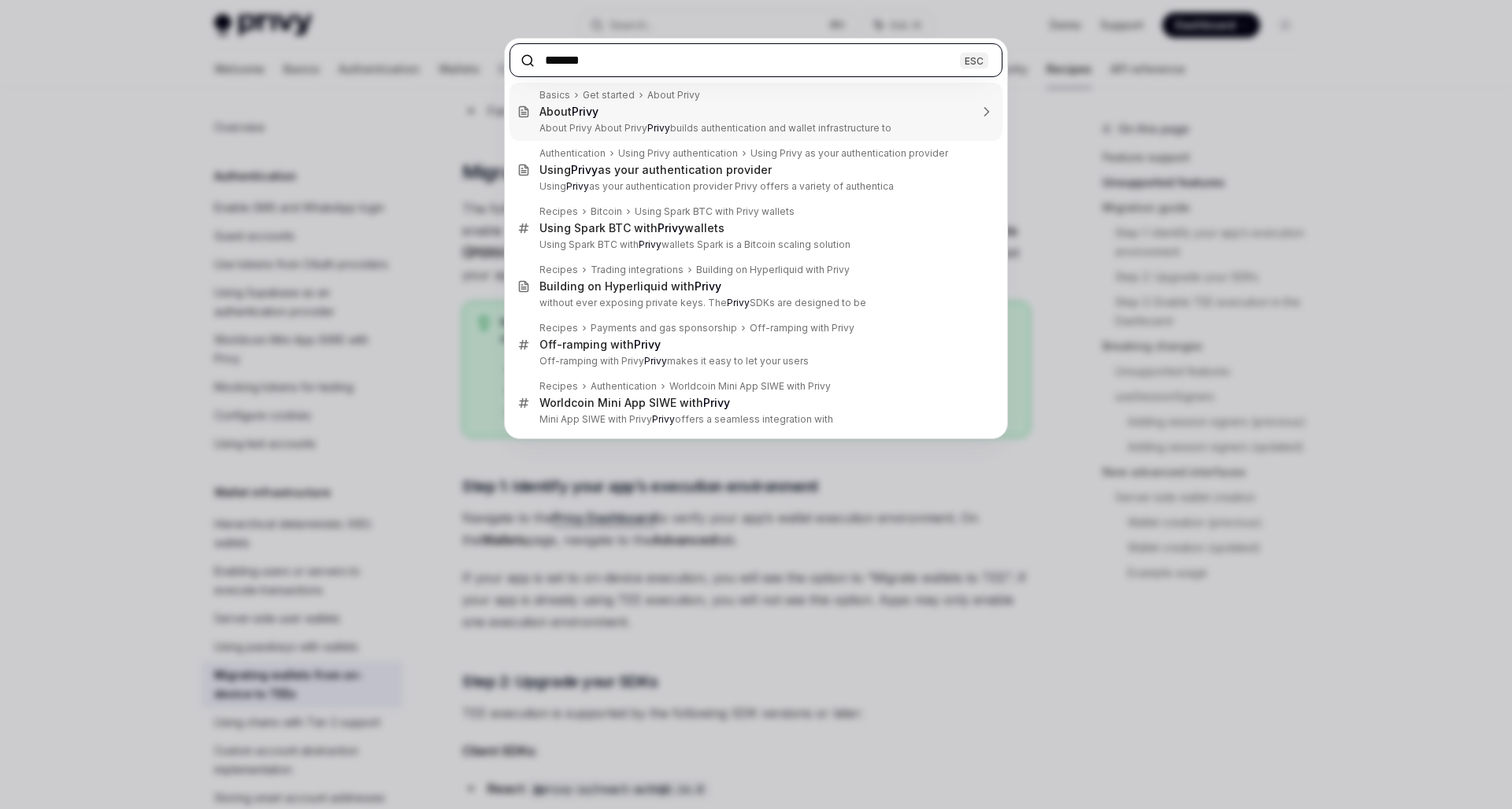
type input "********"
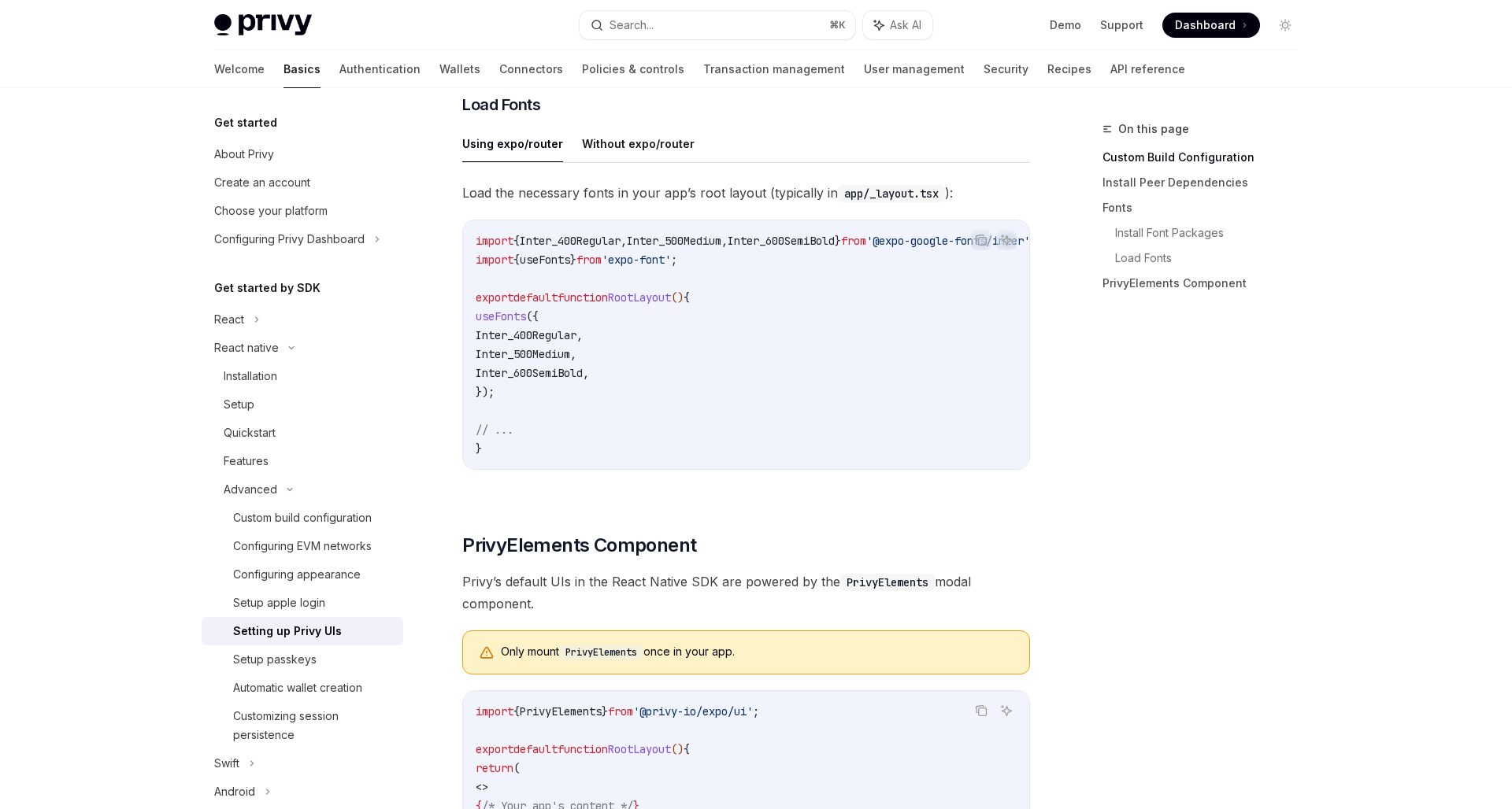
scroll to position [88, 0]
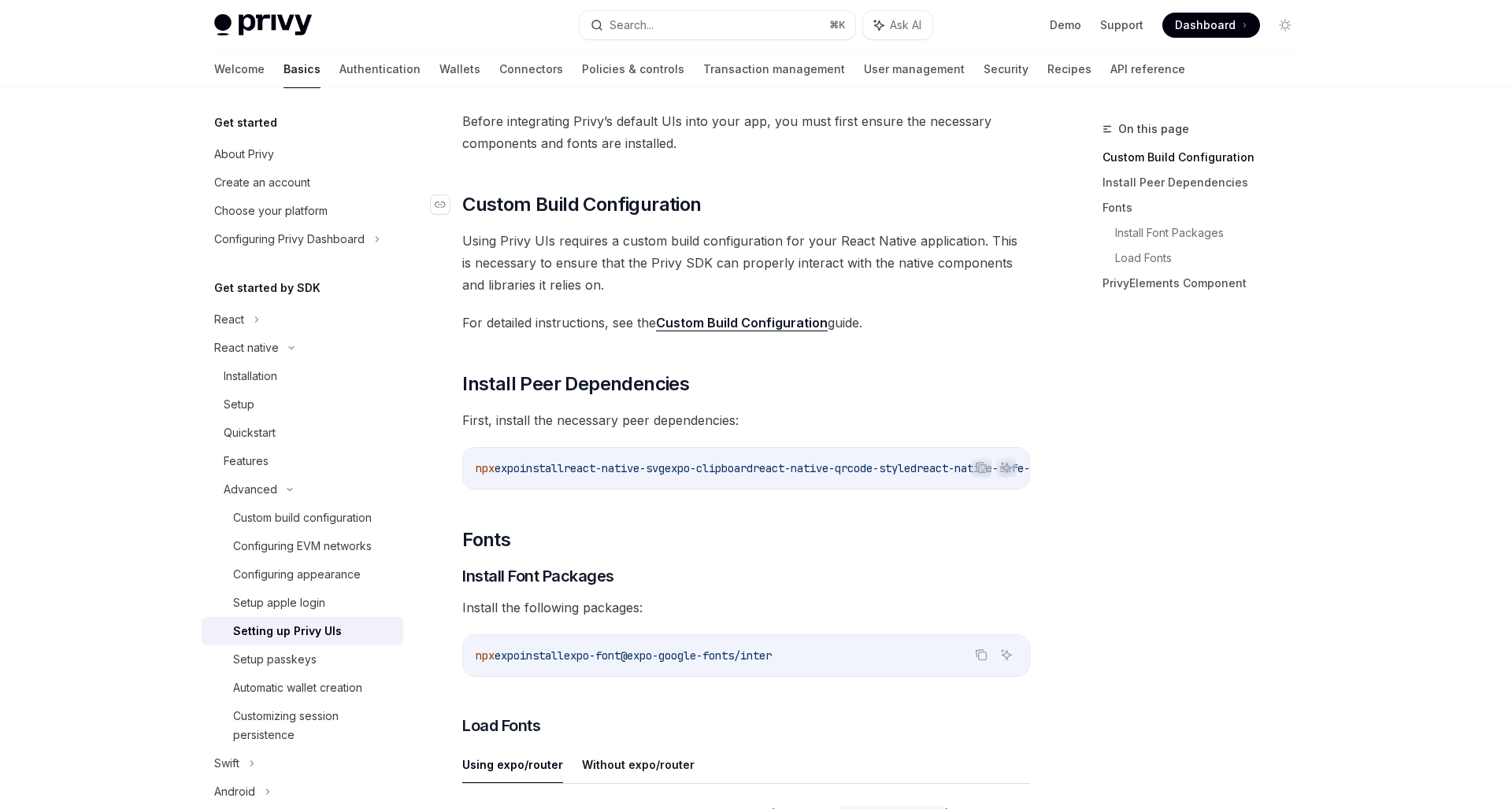
type textarea "*"
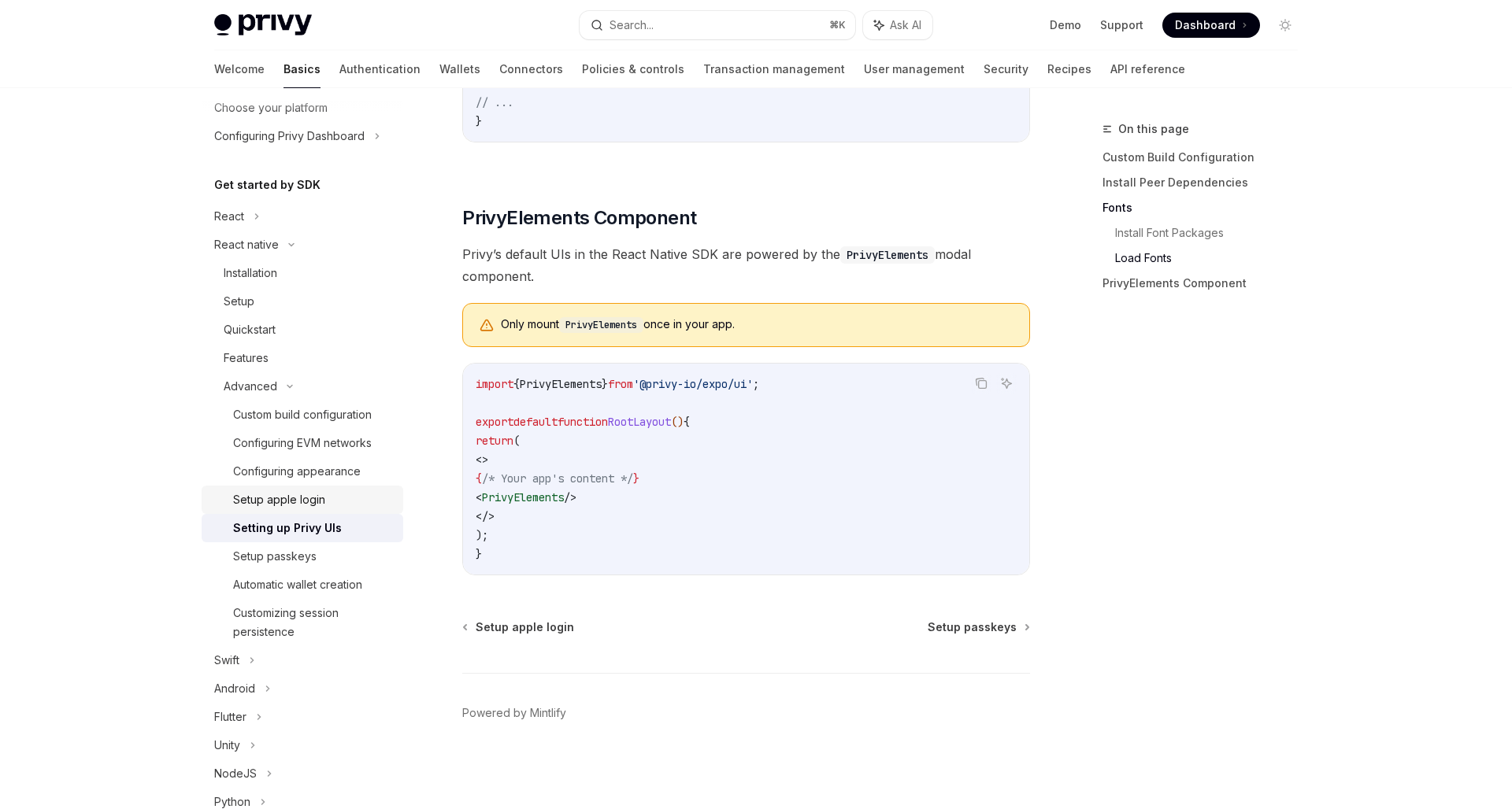
scroll to position [111, 0]
